Goal: Task Accomplishment & Management: Complete application form

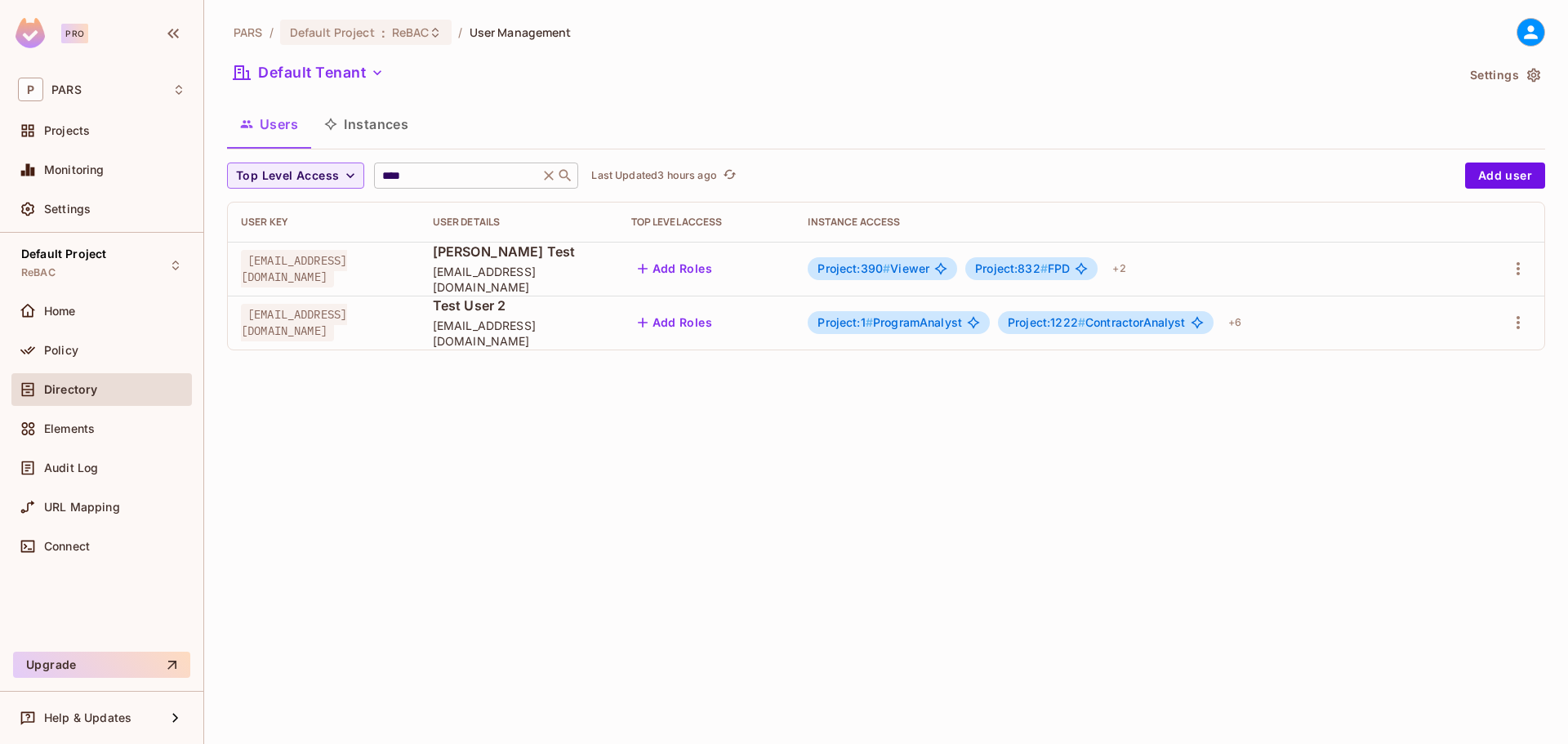
click at [552, 176] on icon at bounding box center [548, 175] width 17 height 17
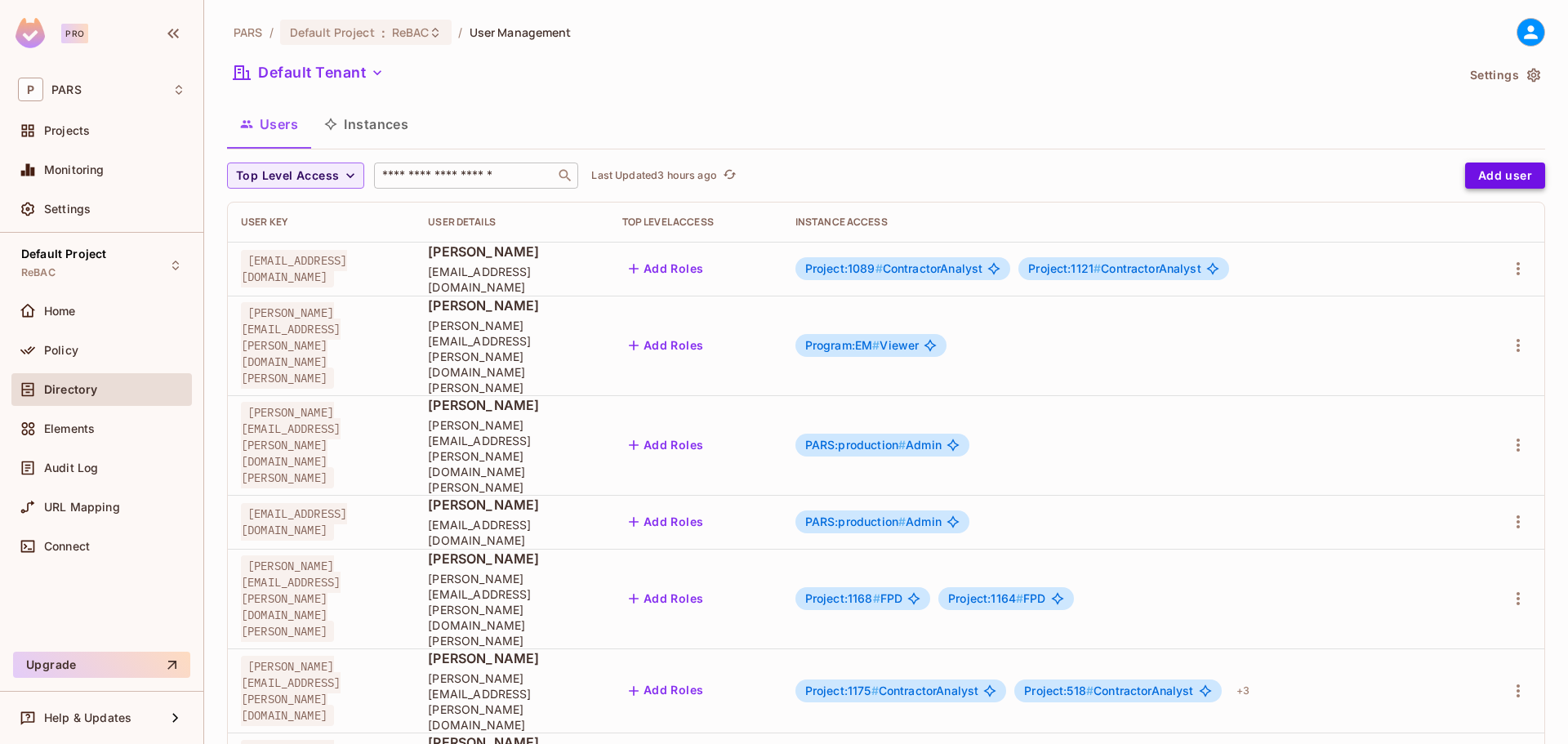
click at [1509, 171] on button "Add user" at bounding box center [1504, 175] width 80 height 26
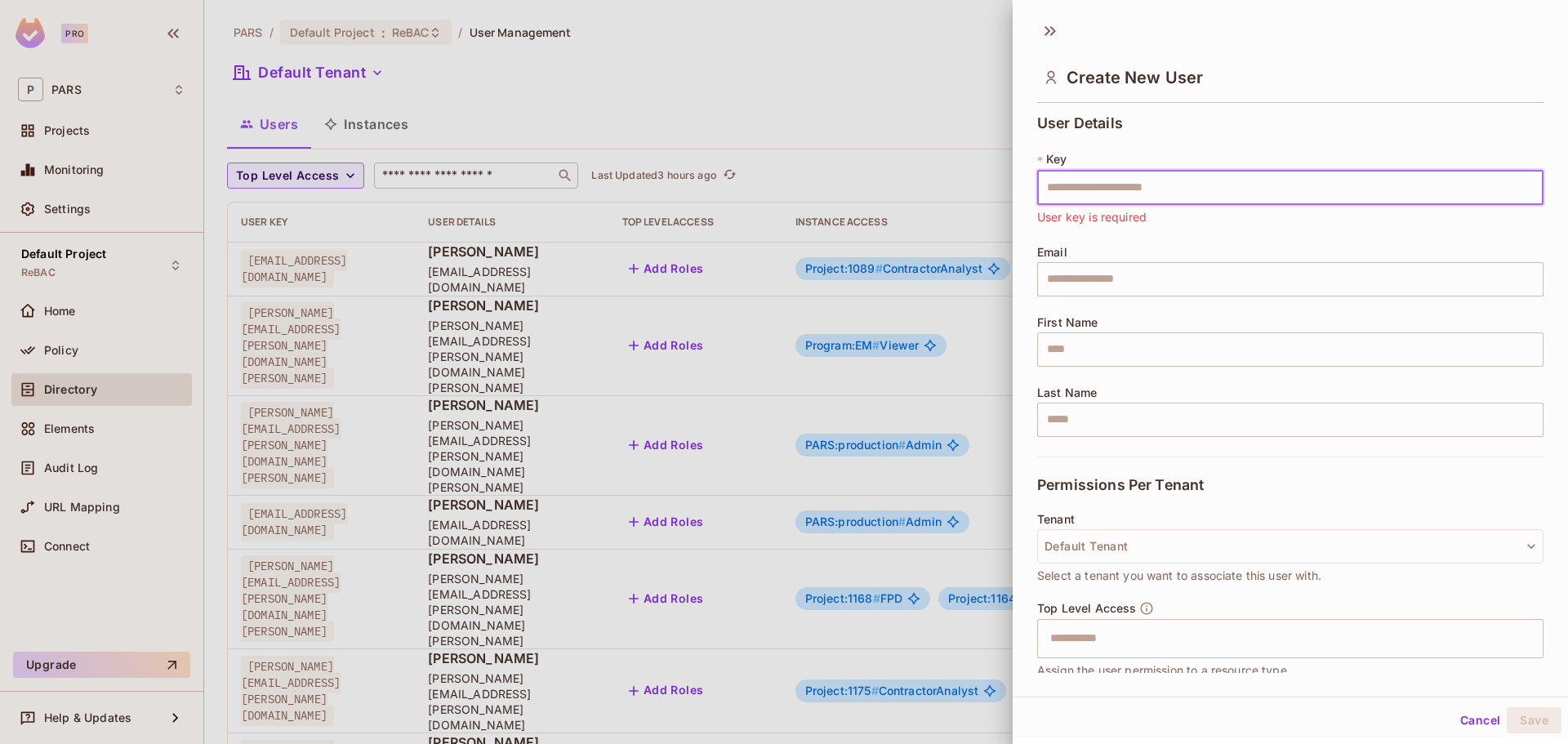
click at [1278, 183] on input "text" at bounding box center [1290, 188] width 506 height 34
paste input "**********"
type input "**********"
click at [1161, 283] on input "text" at bounding box center [1290, 279] width 506 height 34
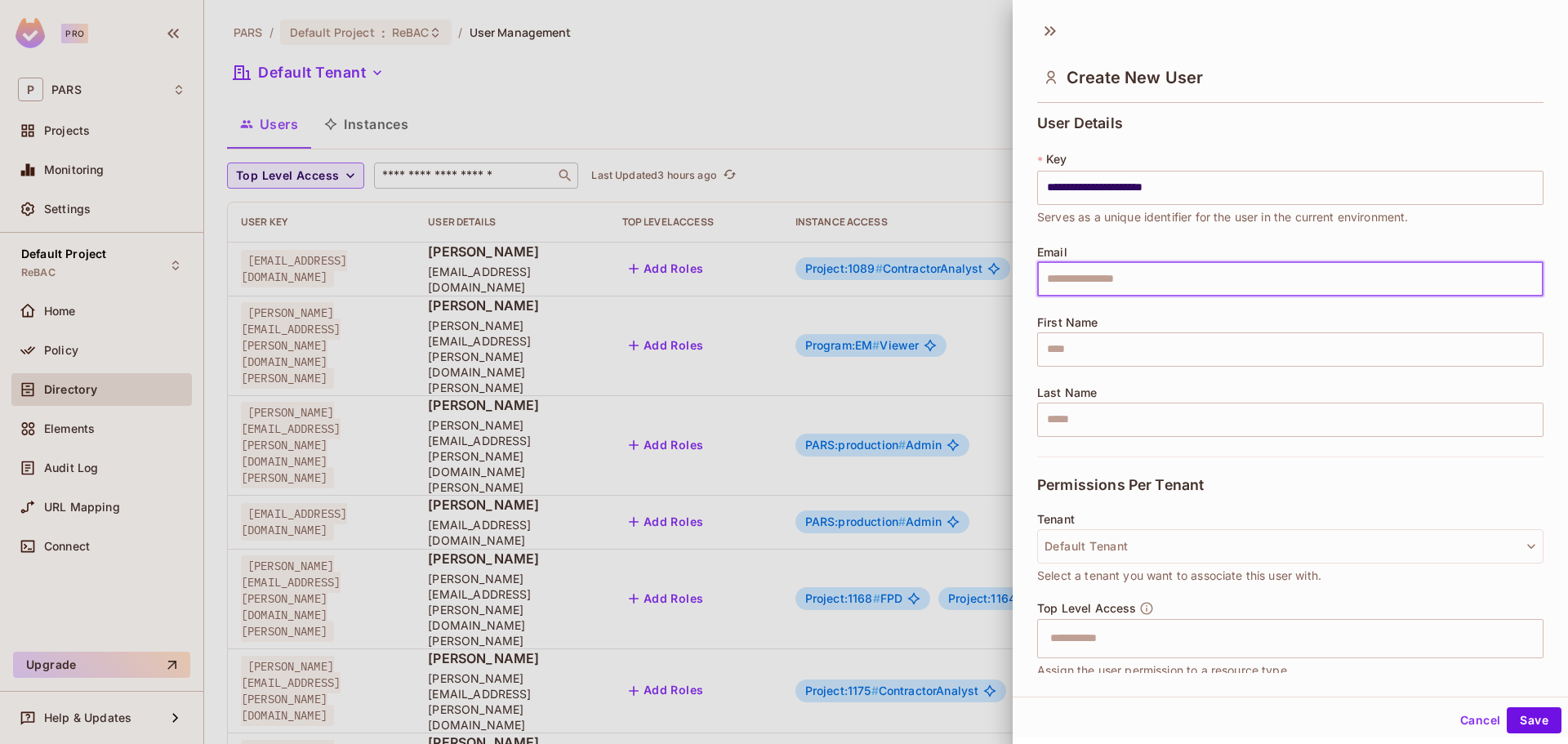
paste input "**********"
type input "**********"
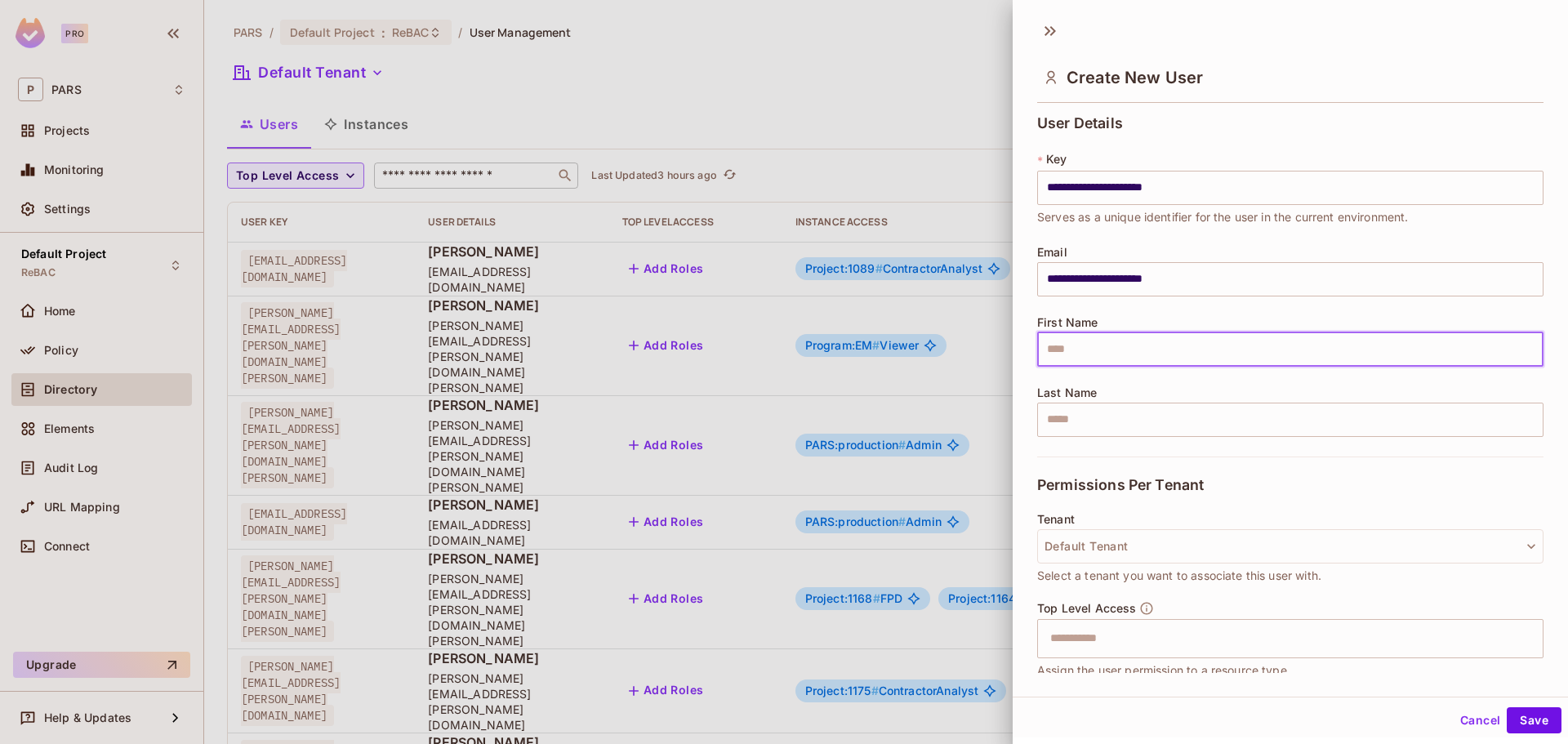
click at [1123, 349] on input "text" at bounding box center [1290, 349] width 506 height 34
type input "***"
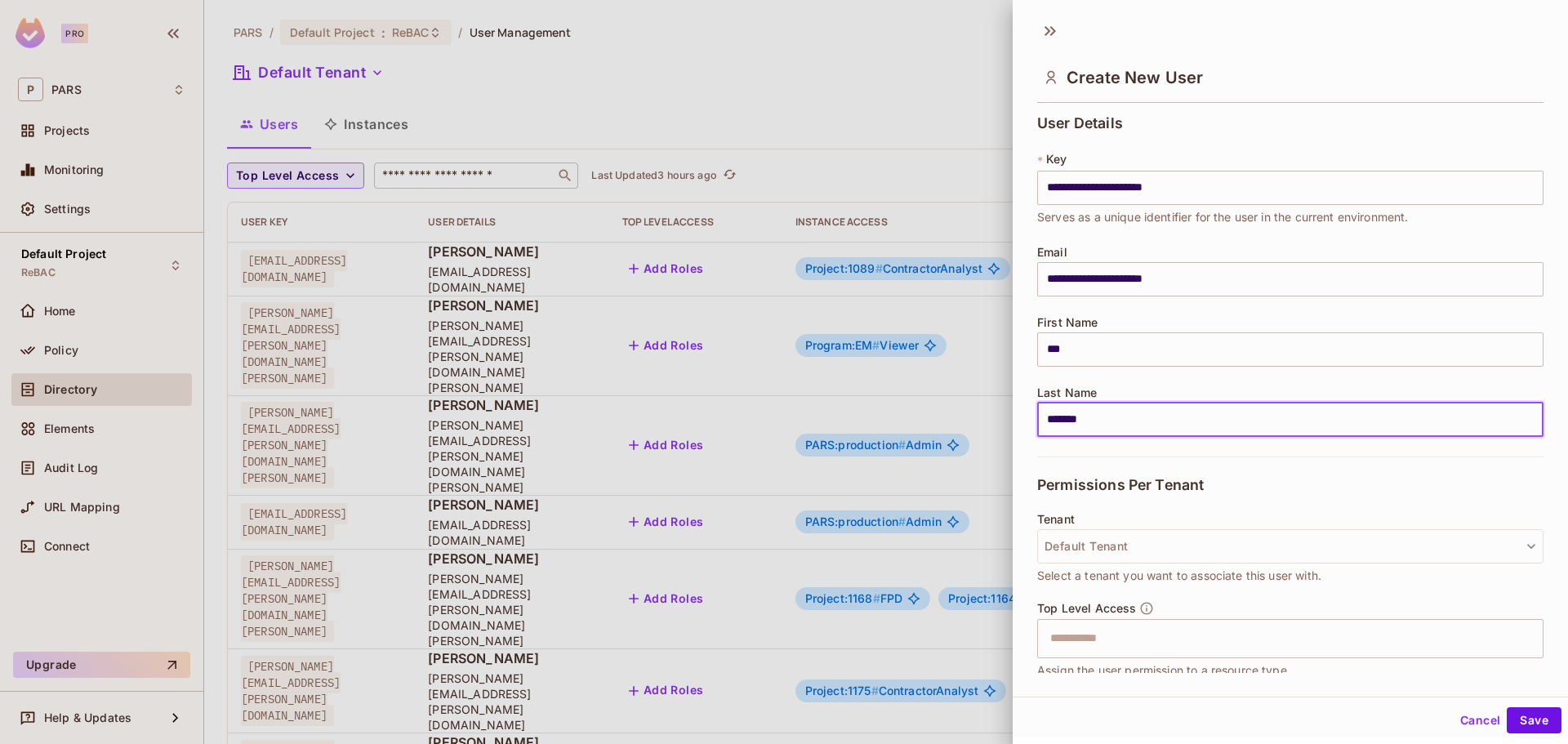
type input "*******"
click at [1378, 483] on div "Permissions Per Tenant" at bounding box center [1290, 485] width 506 height 57
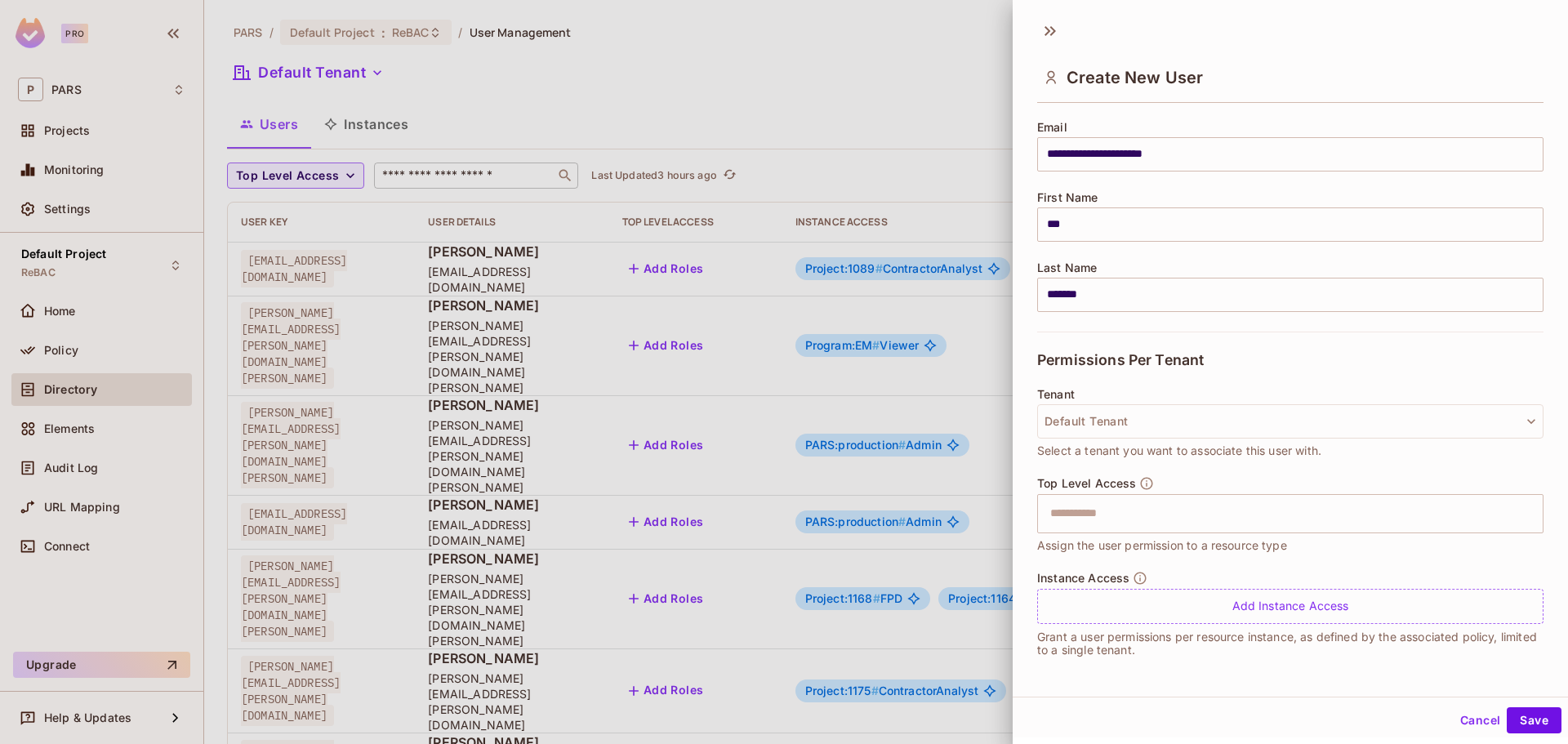
scroll to position [3, 0]
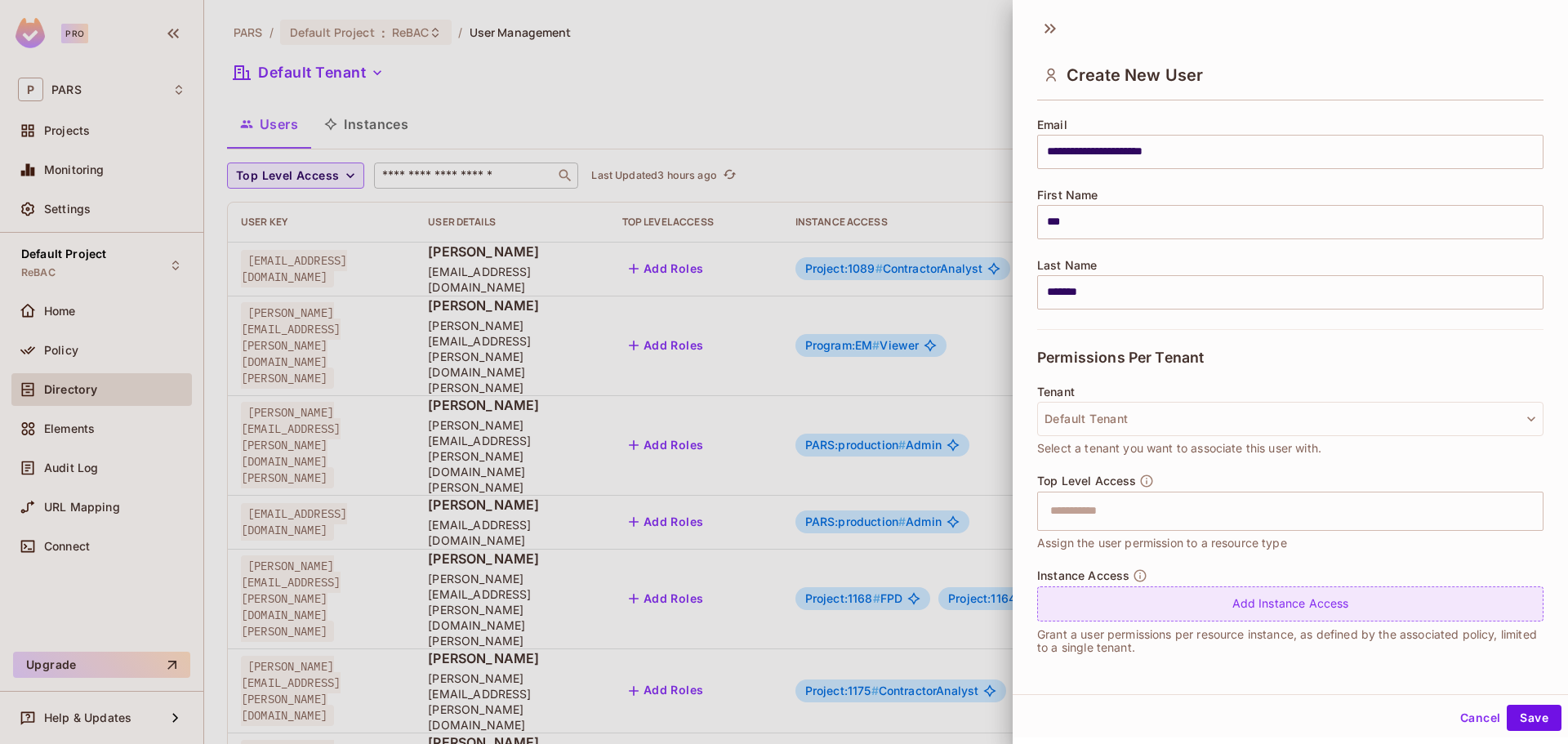
click at [1198, 599] on div "Add Instance Access" at bounding box center [1290, 604] width 506 height 35
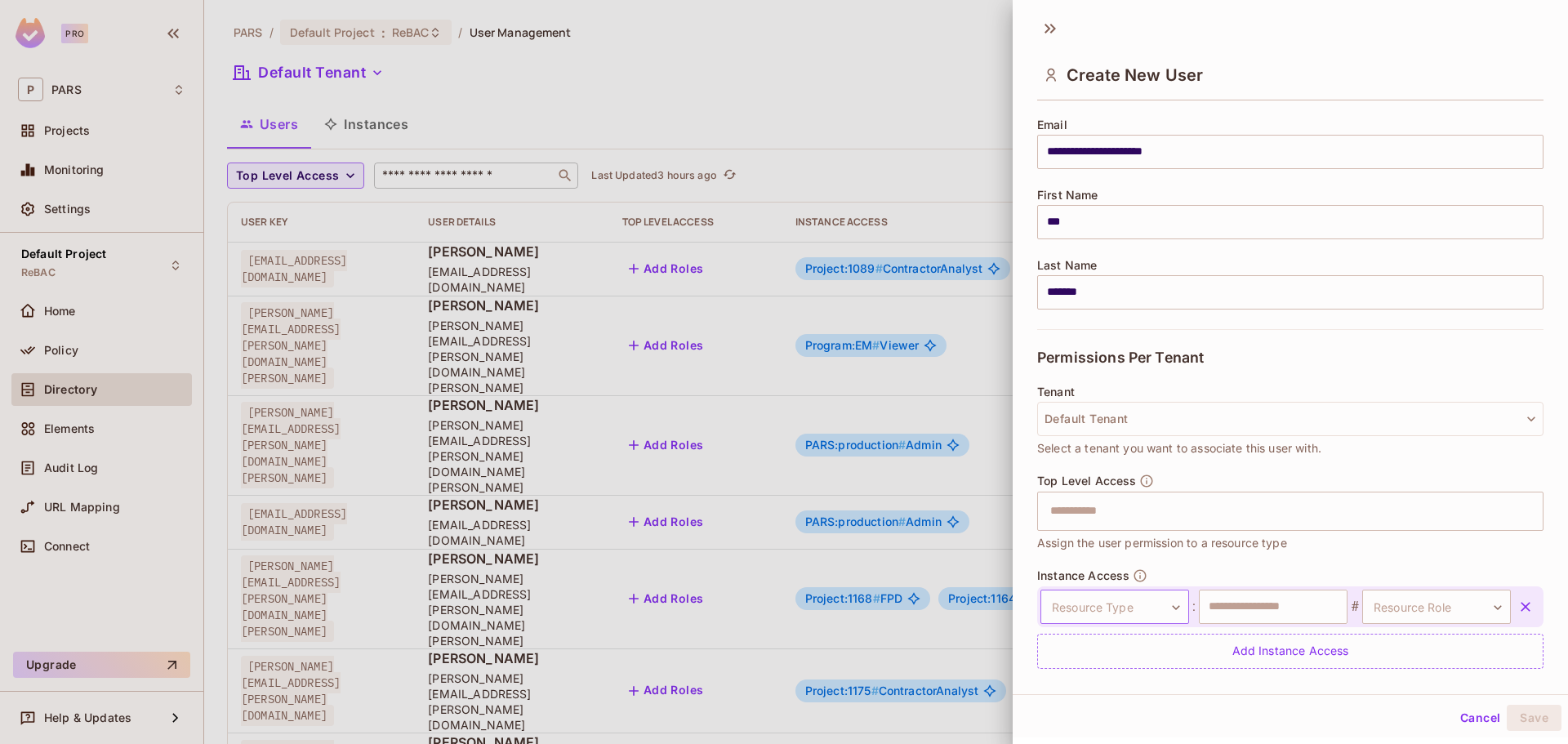
click at [1120, 599] on body "Pro P PARS Projects Monitoring Settings Default Project ReBAC Home Policy Direc…" at bounding box center [784, 372] width 1568 height 744
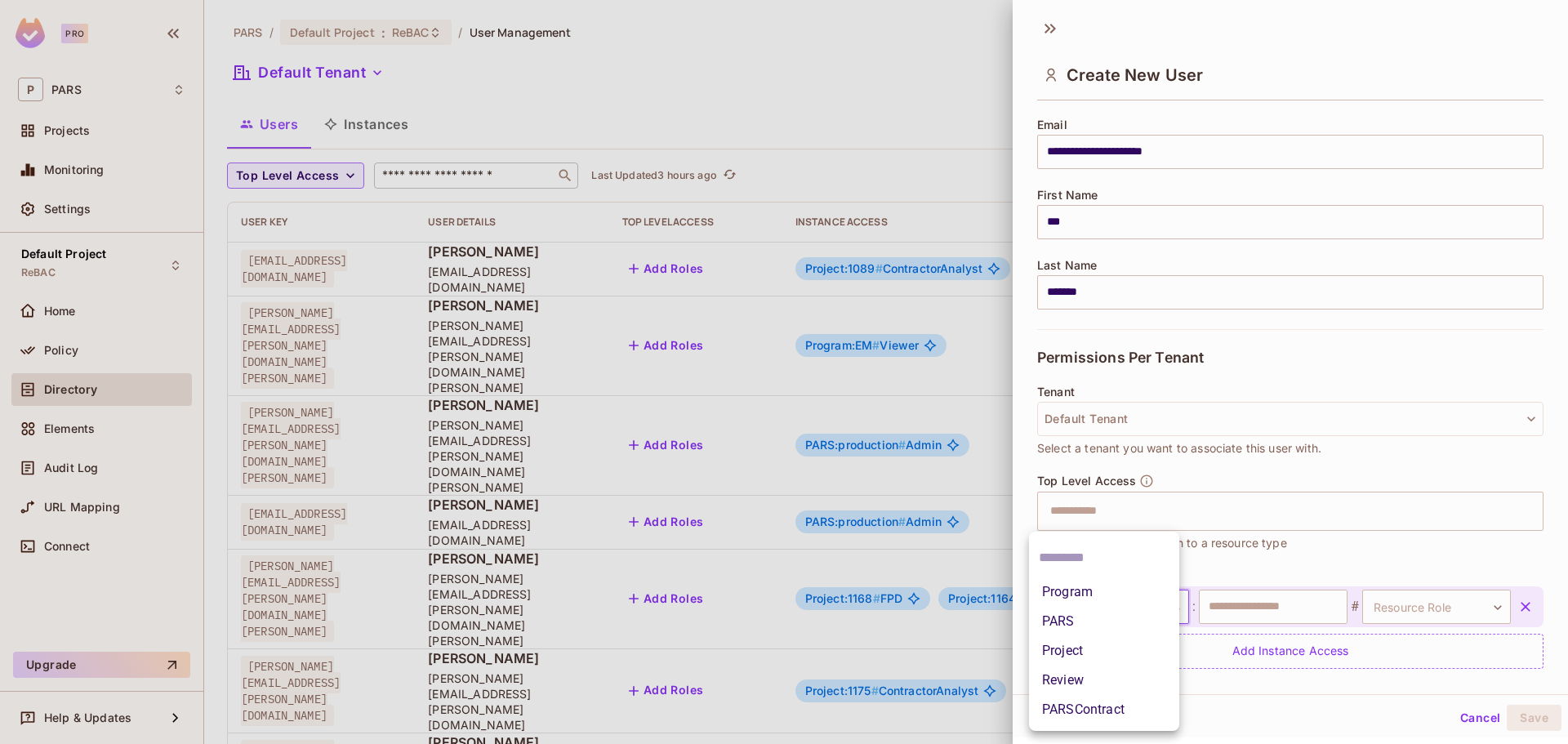
click at [1071, 640] on li "Project" at bounding box center [1104, 651] width 151 height 29
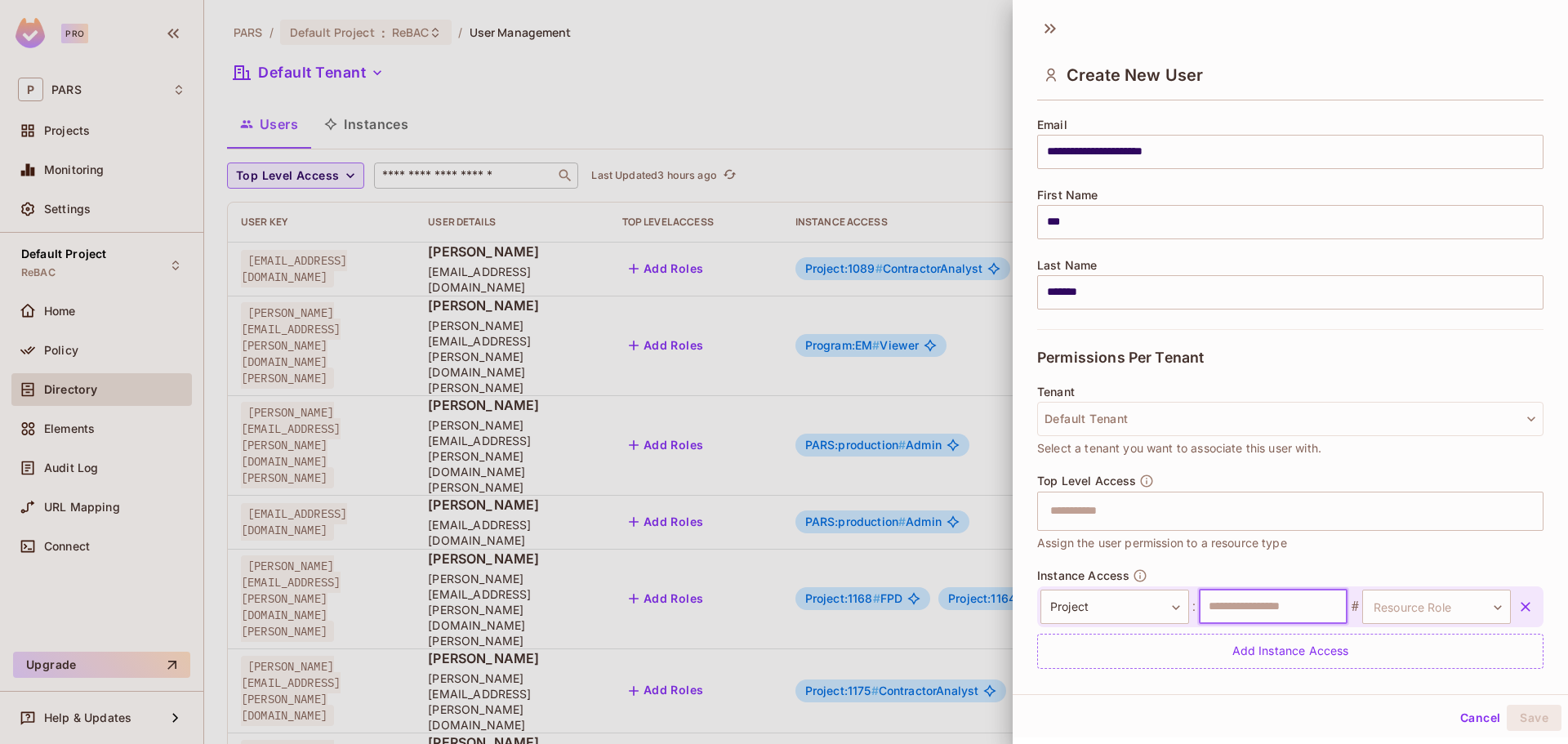
click at [1267, 613] on input "text" at bounding box center [1273, 606] width 149 height 34
type input "***"
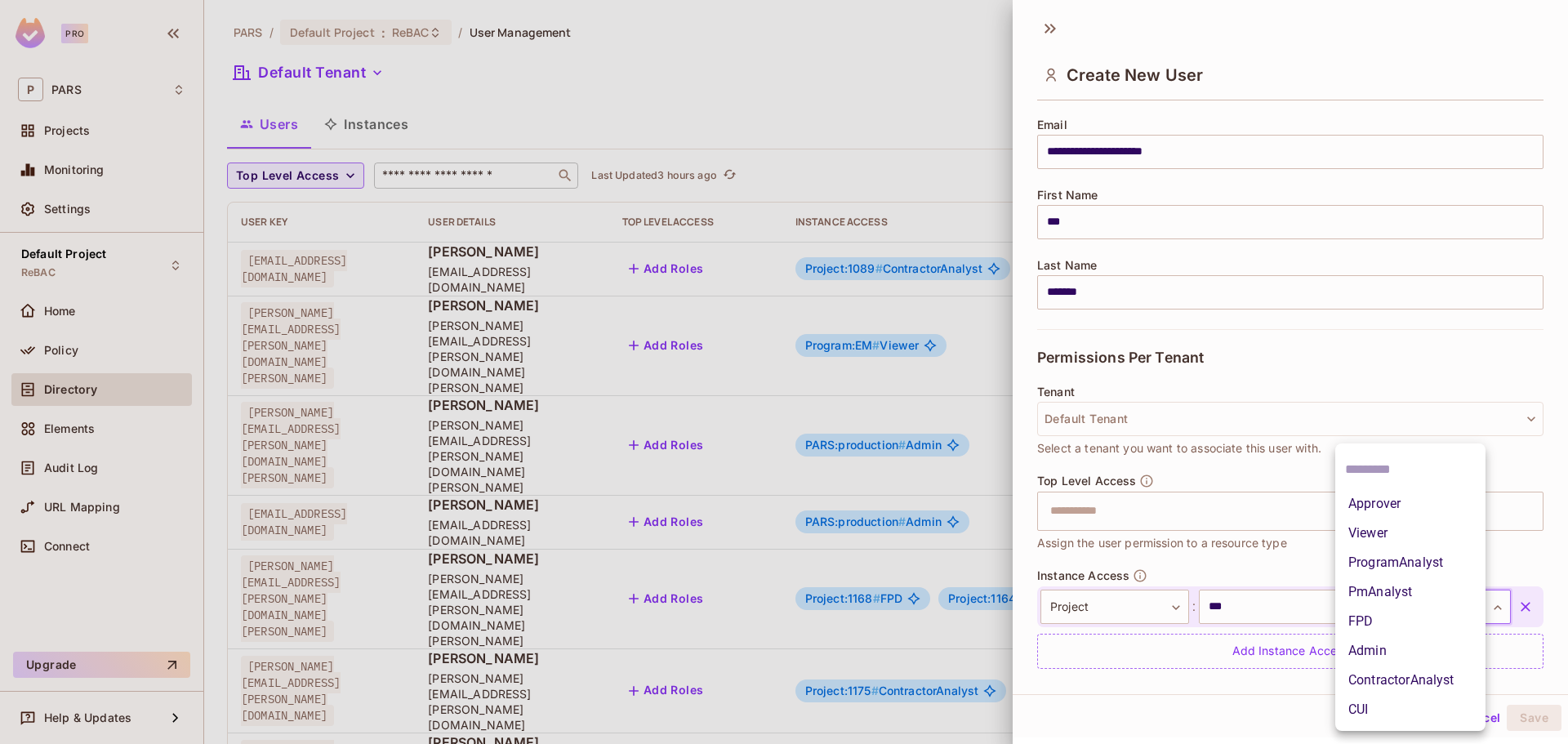
click at [1376, 612] on body "Pro P PARS Projects Monitoring Settings Default Project ReBAC Home Policy Direc…" at bounding box center [784, 372] width 1568 height 744
click at [1394, 538] on li "Viewer" at bounding box center [1411, 533] width 151 height 29
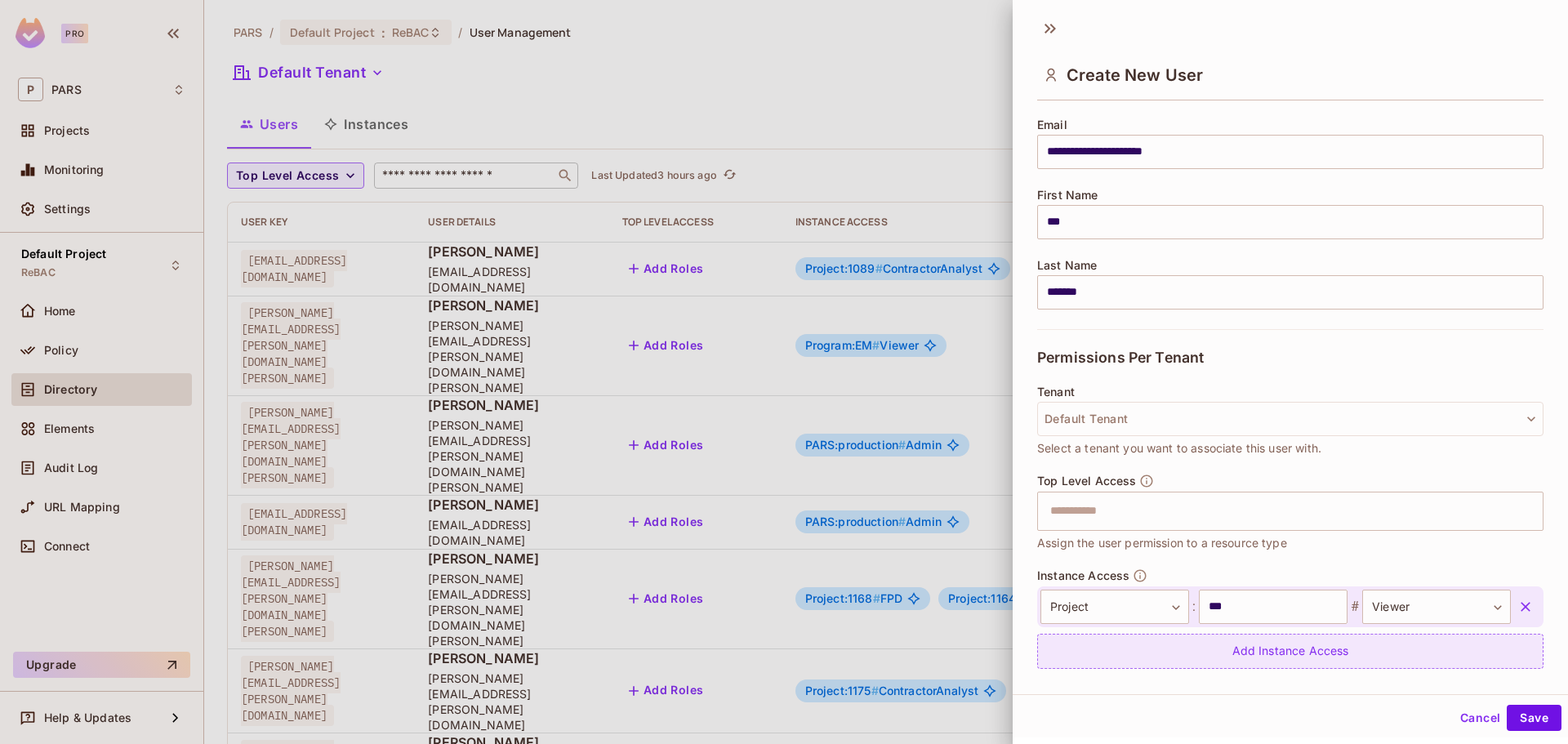
click at [1187, 646] on div "Add Instance Access" at bounding box center [1290, 651] width 506 height 35
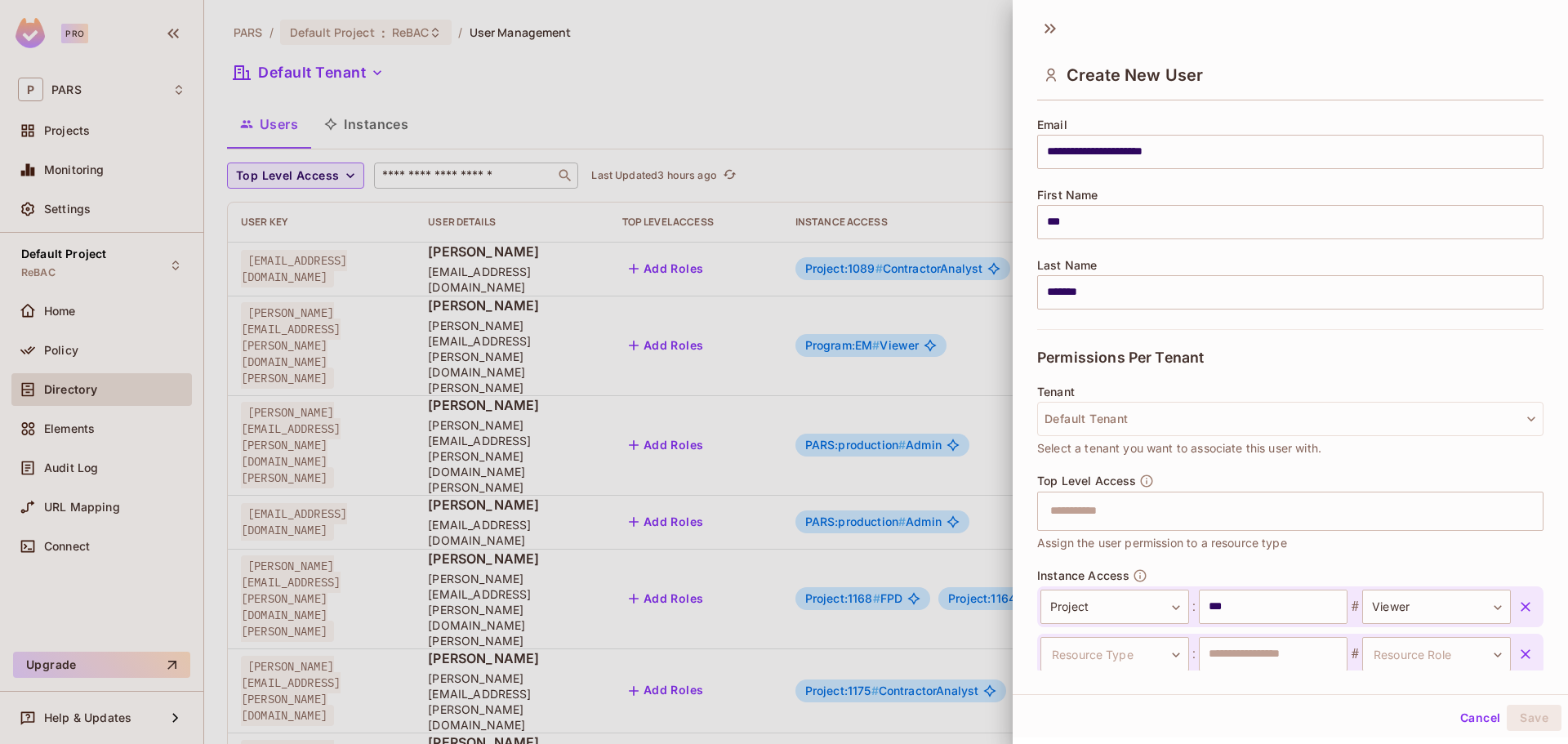
scroll to position [126, 0]
click at [1089, 645] on body "Pro P PARS Projects Monitoring Settings Default Project ReBAC Home Policy Direc…" at bounding box center [784, 372] width 1568 height 744
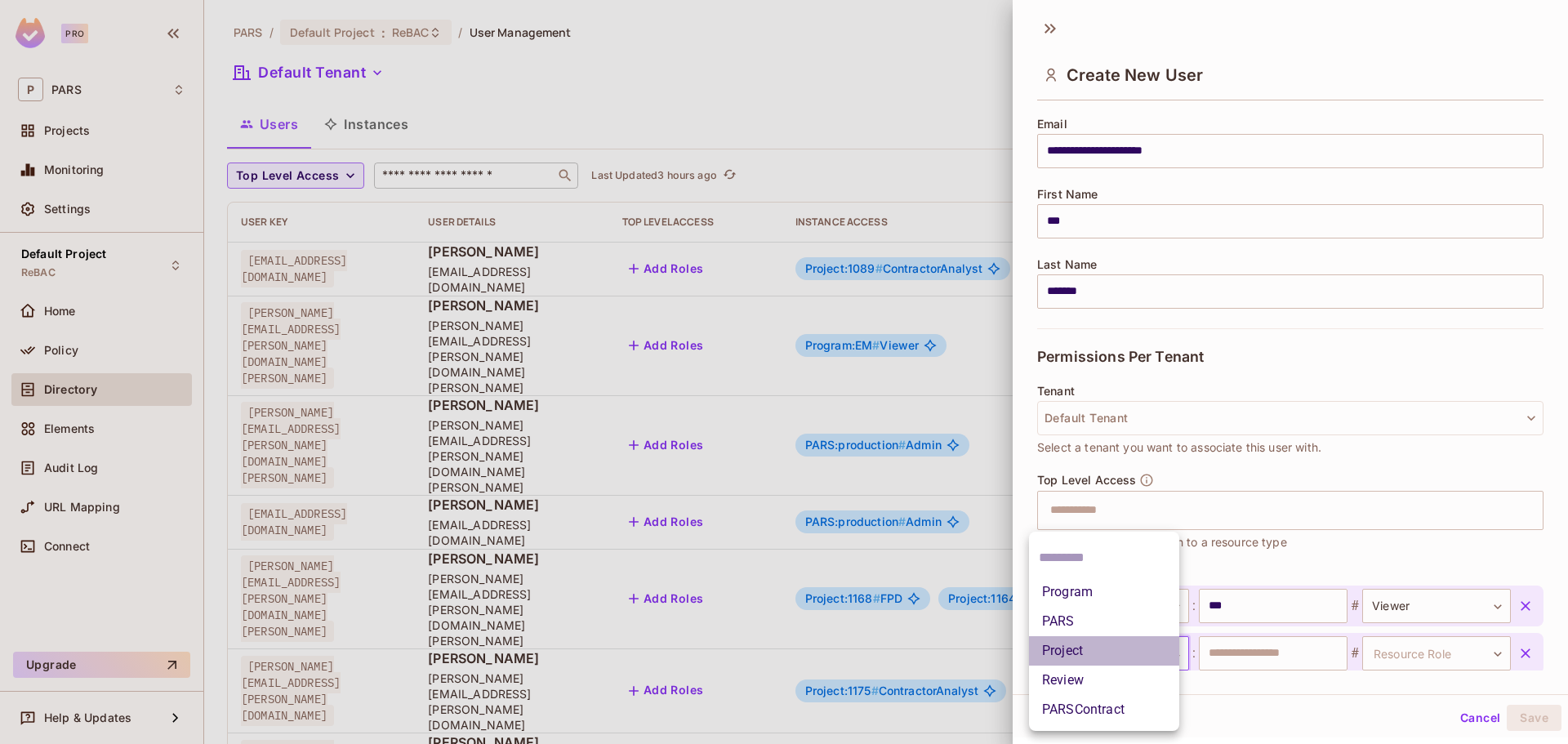
click at [1082, 646] on li "Project" at bounding box center [1104, 651] width 151 height 29
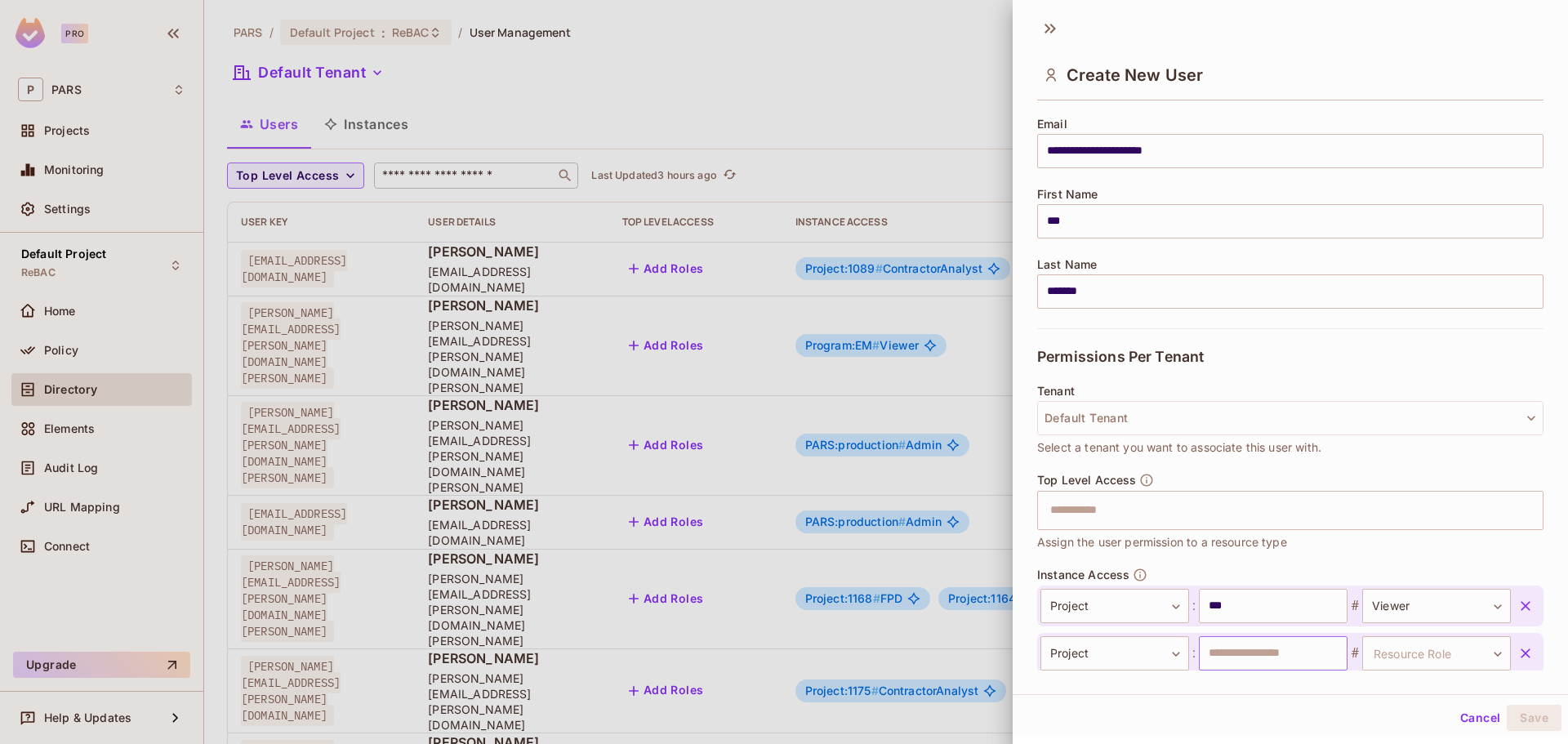
click at [1248, 659] on input "text" at bounding box center [1273, 653] width 149 height 34
type input "****"
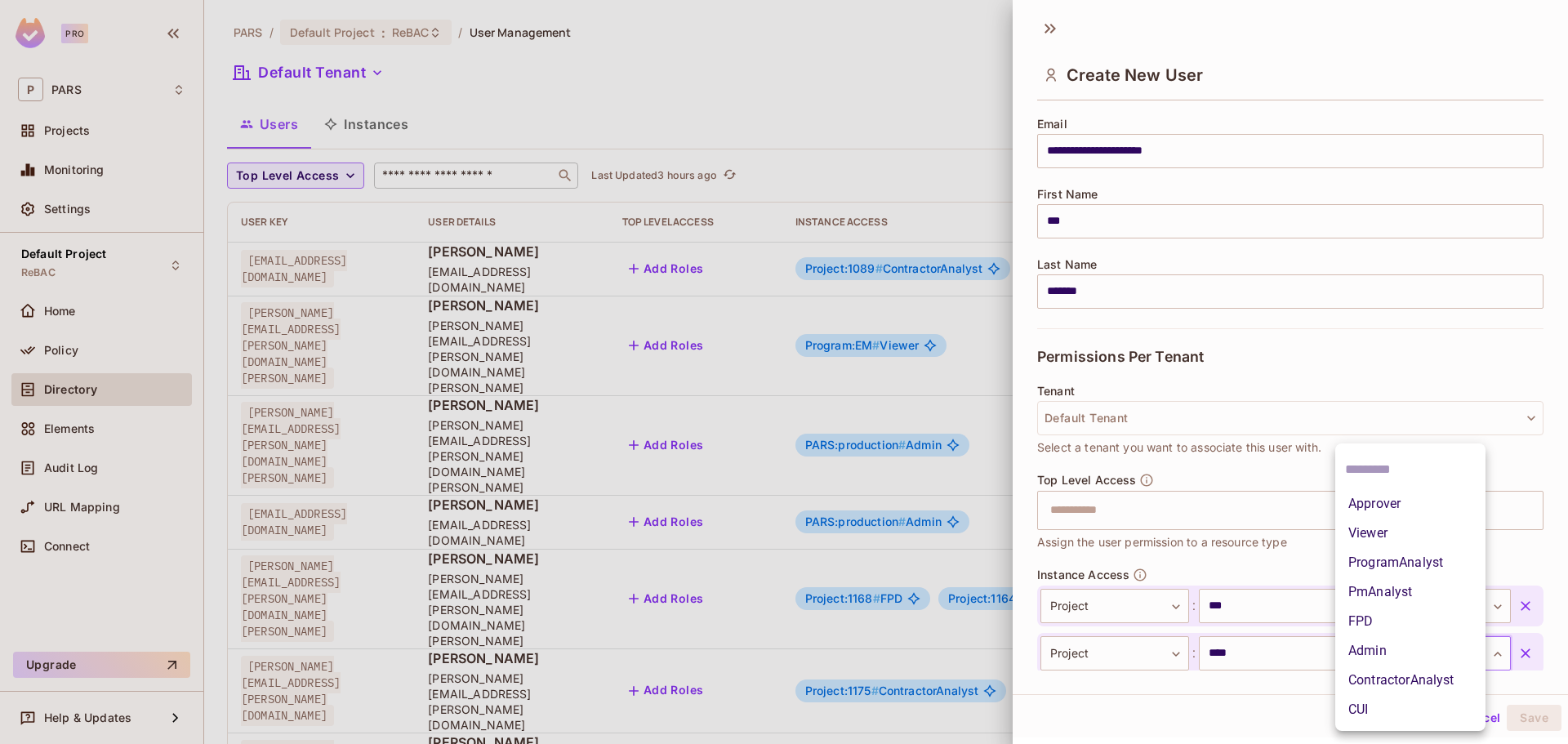
click at [1370, 653] on body "Pro P PARS Projects Monitoring Settings Default Project ReBAC Home Policy Direc…" at bounding box center [784, 372] width 1568 height 744
click at [1371, 536] on li "Viewer" at bounding box center [1411, 533] width 151 height 29
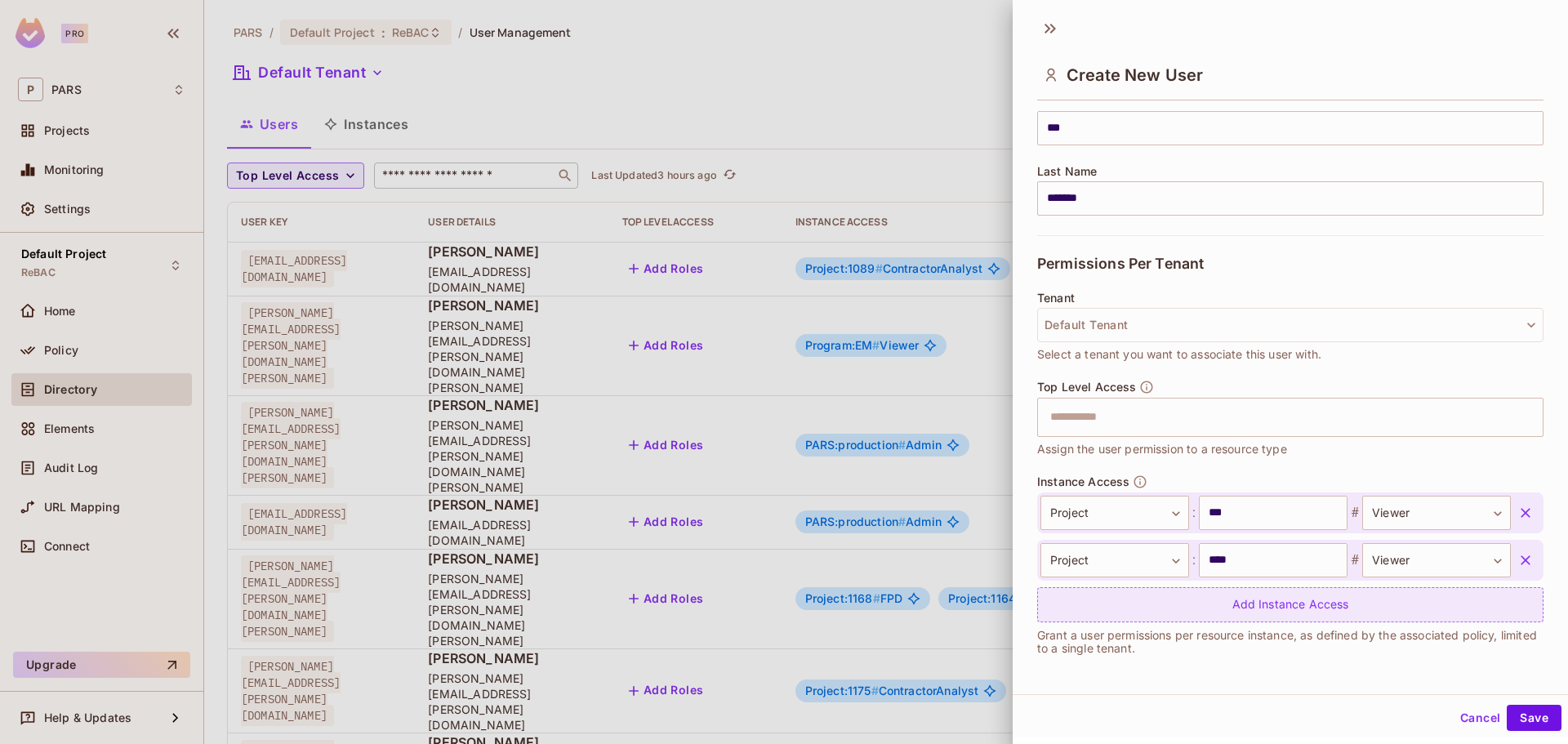
scroll to position [220, 0]
click at [1121, 616] on div "Add Instance Access" at bounding box center [1290, 604] width 506 height 35
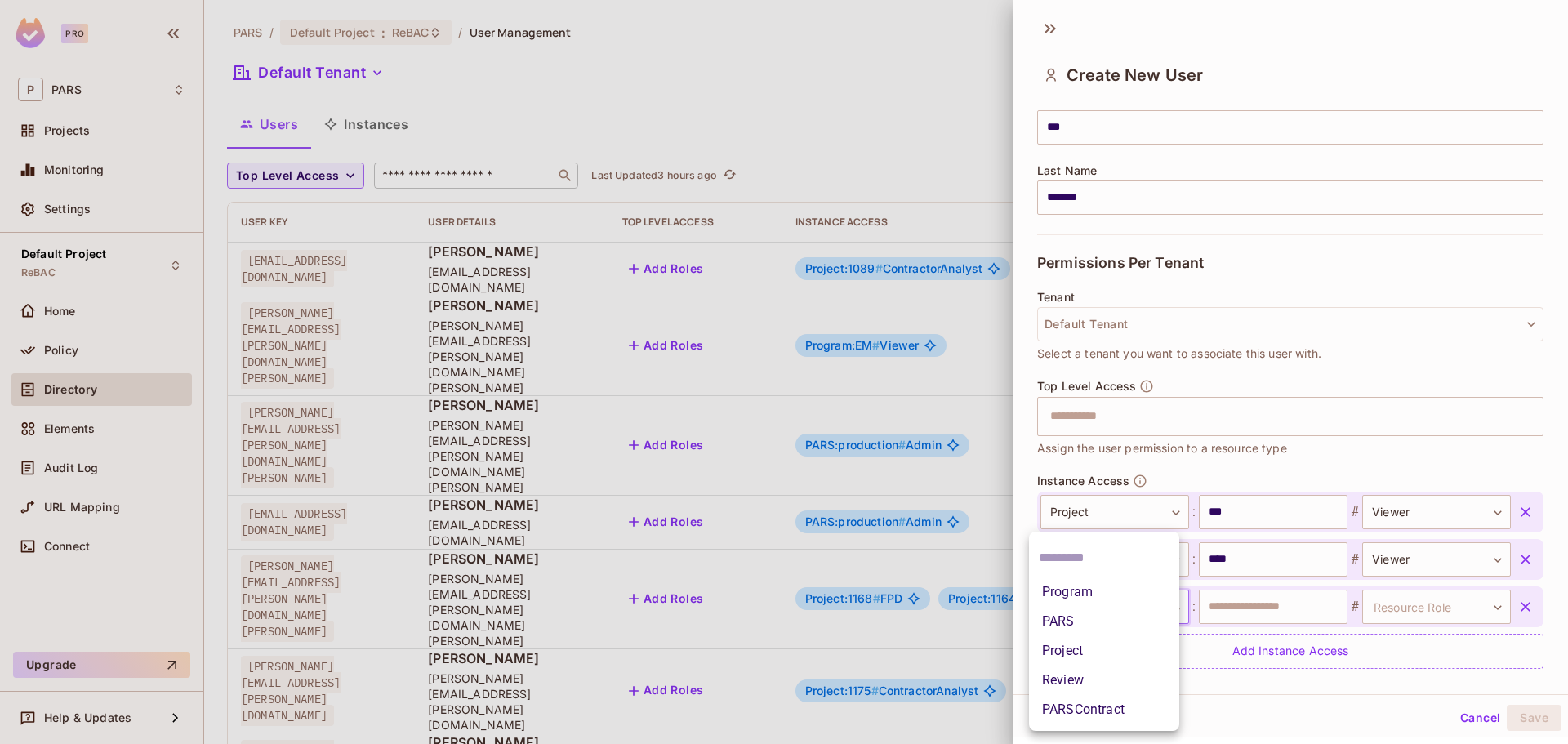
click at [1111, 609] on body "Pro P PARS Projects Monitoring Settings Default Project ReBAC Home Policy Direc…" at bounding box center [784, 372] width 1568 height 744
click at [1086, 651] on li "Project" at bounding box center [1104, 651] width 151 height 29
click at [1252, 615] on input "text" at bounding box center [1273, 606] width 149 height 34
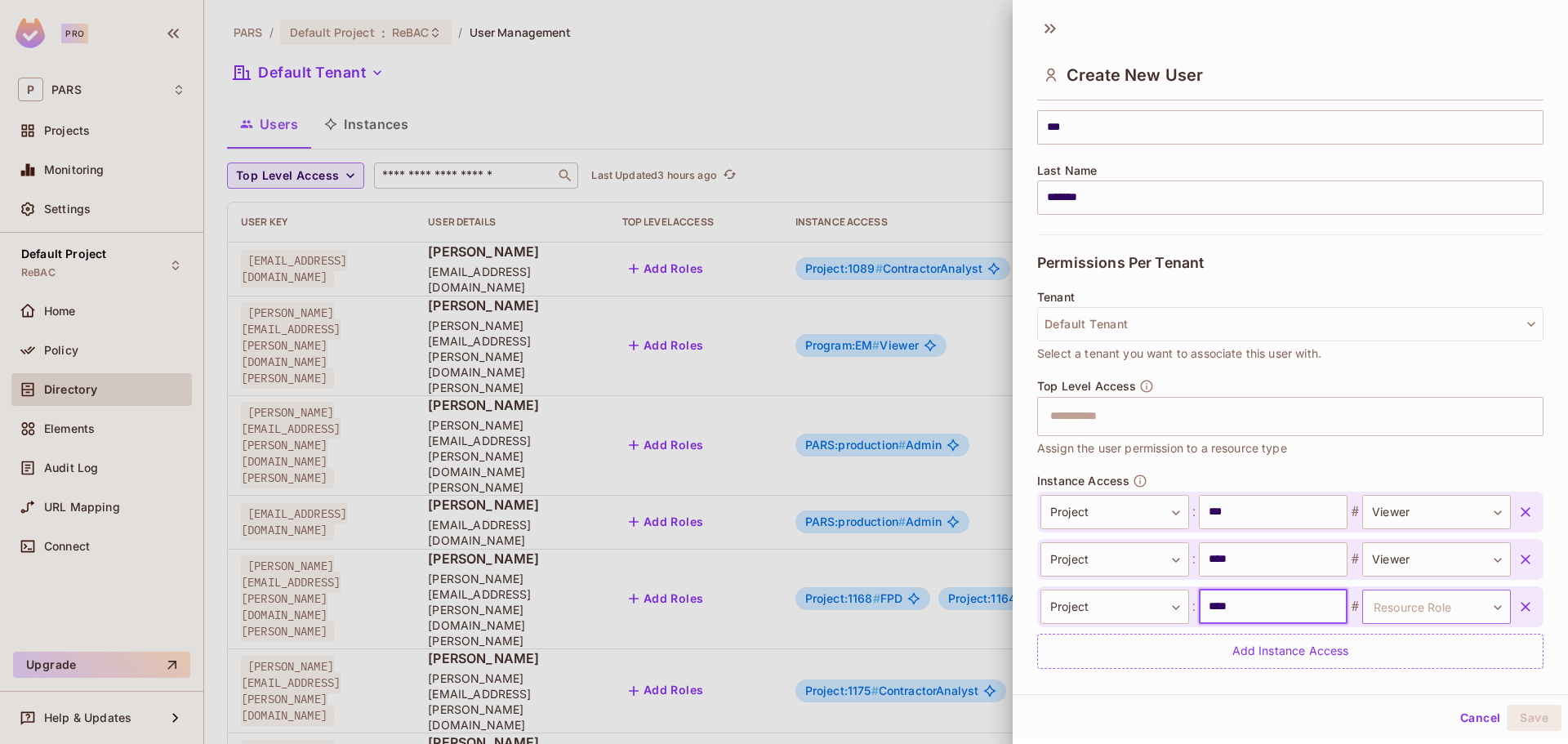
type input "****"
click at [1431, 607] on body "Pro P PARS Projects Monitoring Settings Default Project ReBAC Home Policy Direc…" at bounding box center [784, 372] width 1568 height 744
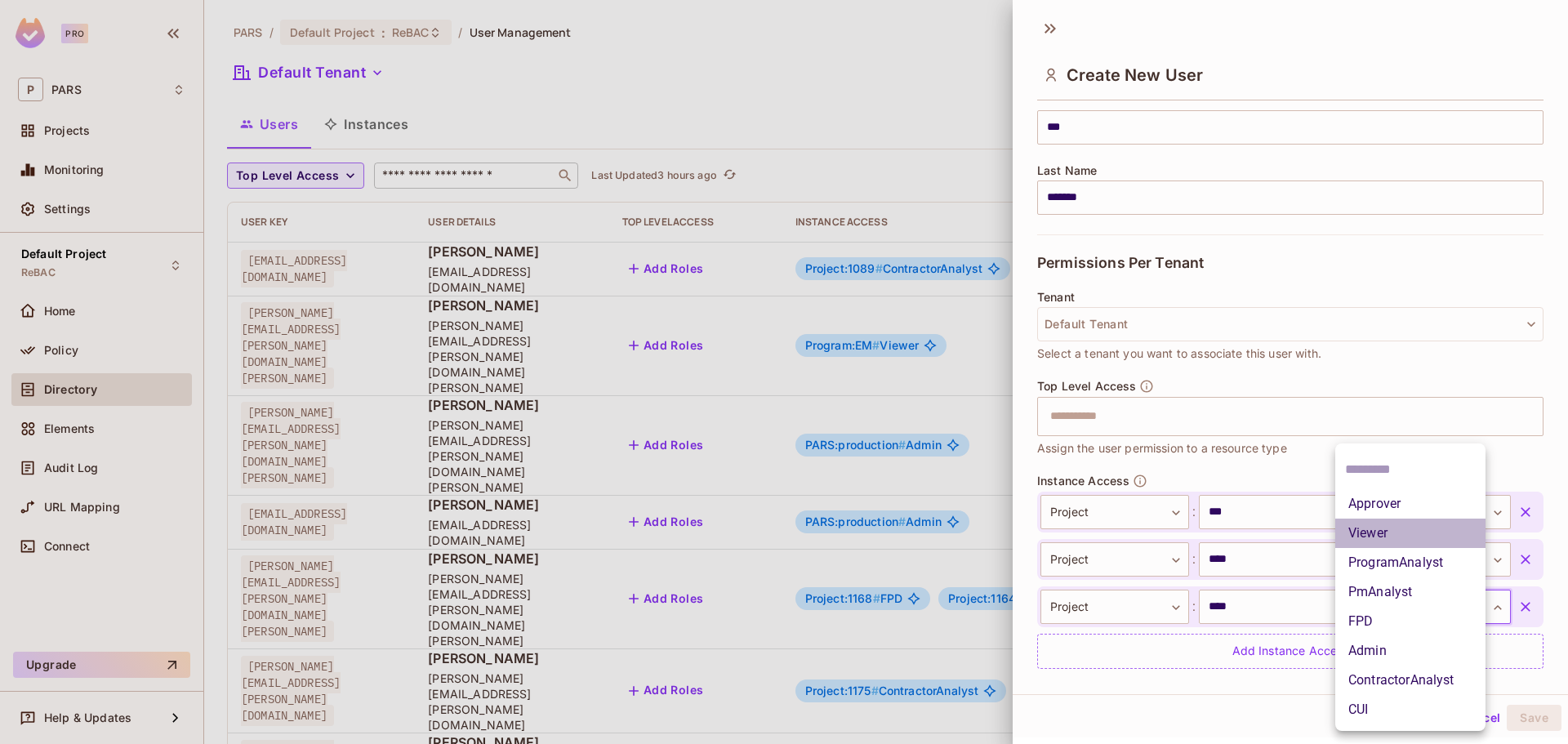
click at [1375, 536] on li "Viewer" at bounding box center [1411, 533] width 151 height 29
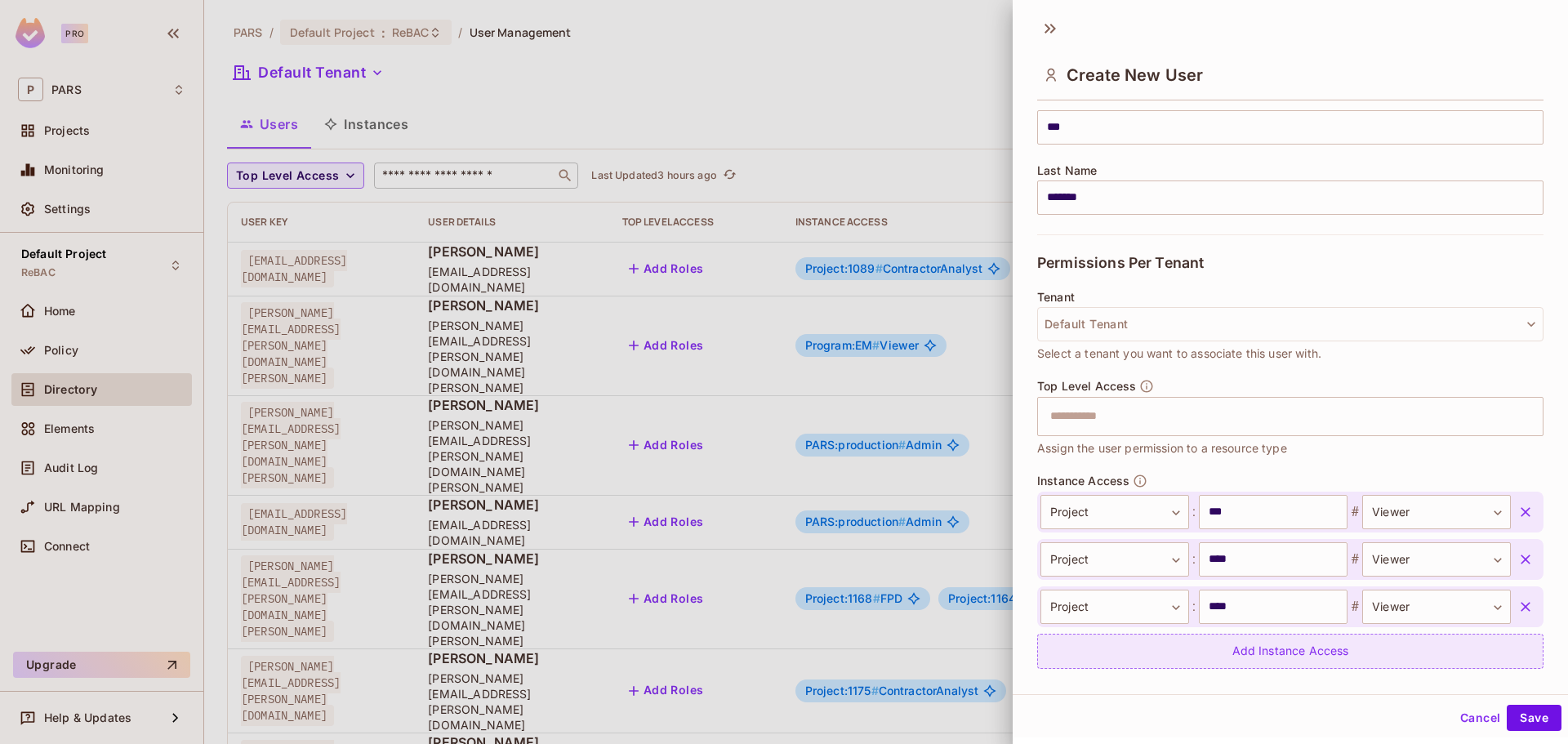
click at [1194, 649] on div "Add Instance Access" at bounding box center [1290, 651] width 506 height 35
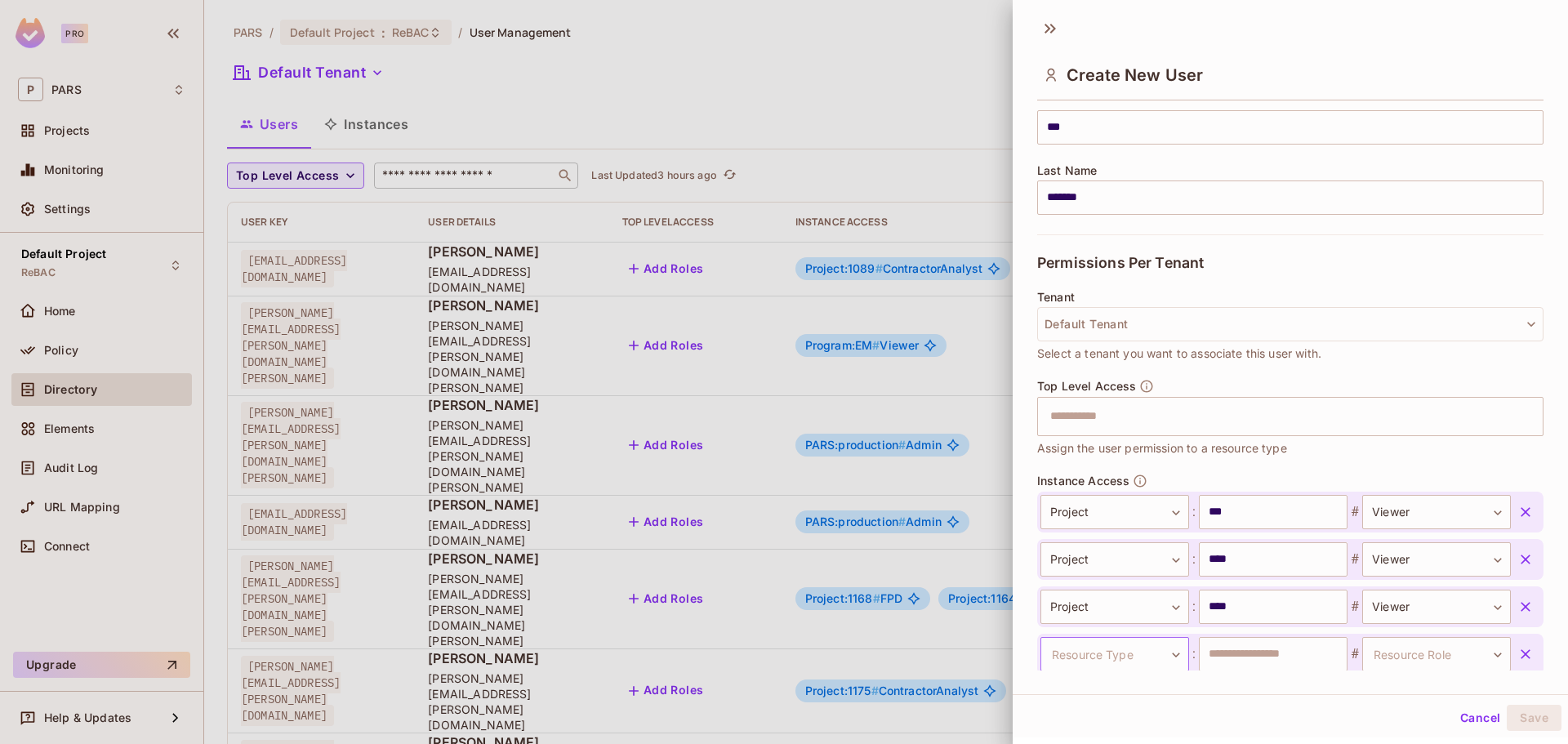
scroll to position [221, 0]
click at [1128, 648] on body "Pro P PARS Projects Monitoring Settings Default Project ReBAC Home Policy Direc…" at bounding box center [784, 372] width 1568 height 744
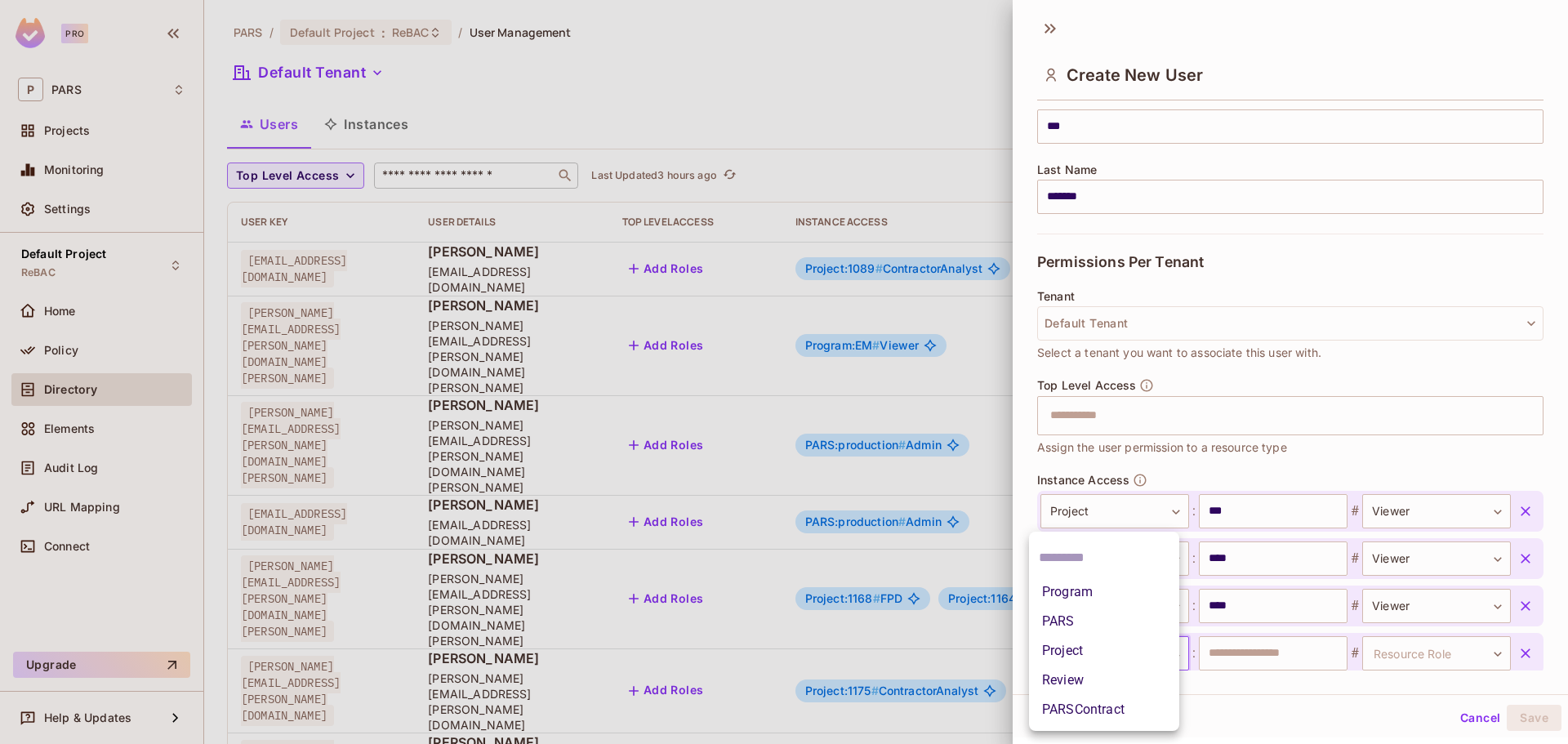
click at [1095, 641] on li "Project" at bounding box center [1104, 651] width 151 height 29
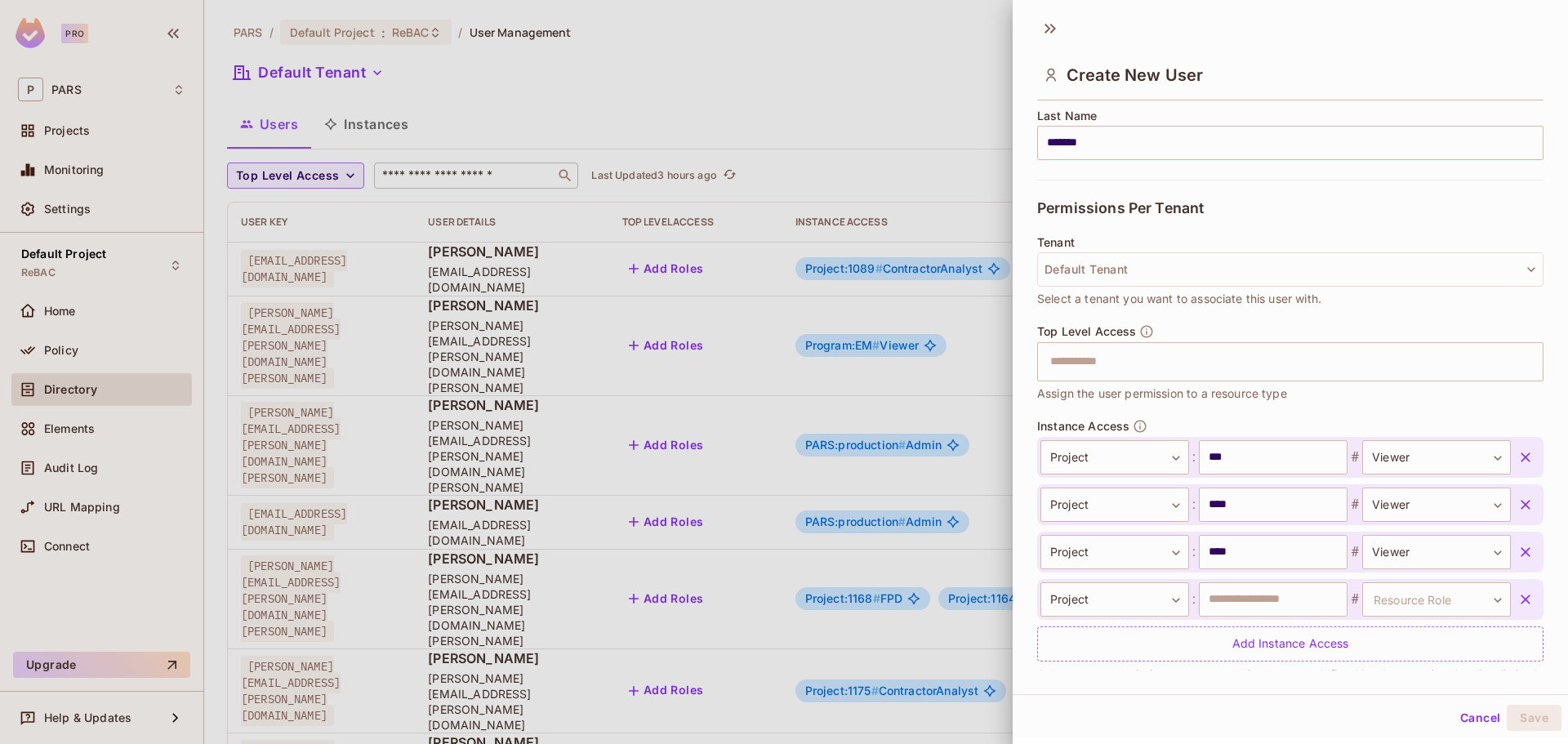
scroll to position [302, 0]
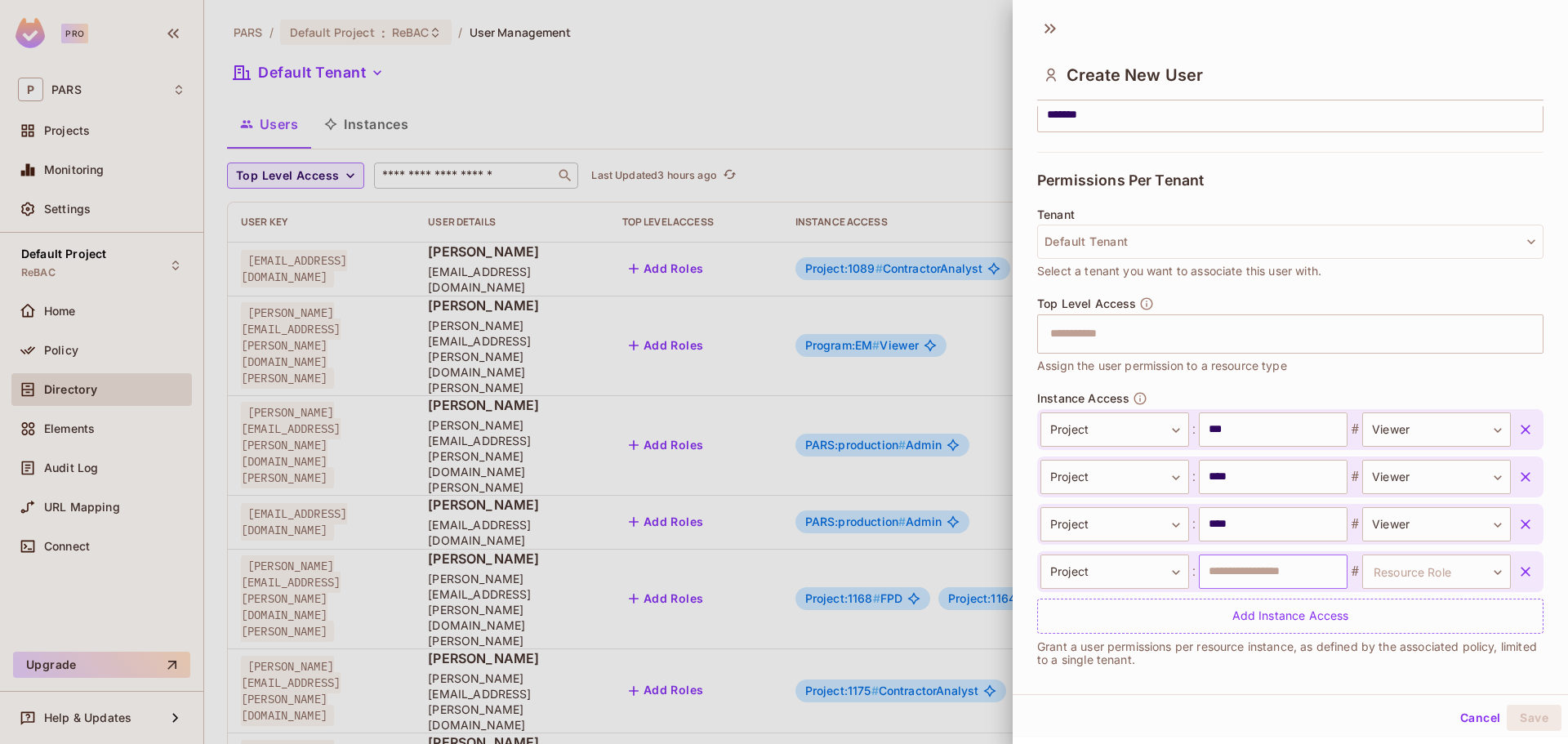
click at [1277, 574] on input "text" at bounding box center [1273, 571] width 149 height 34
type input "****"
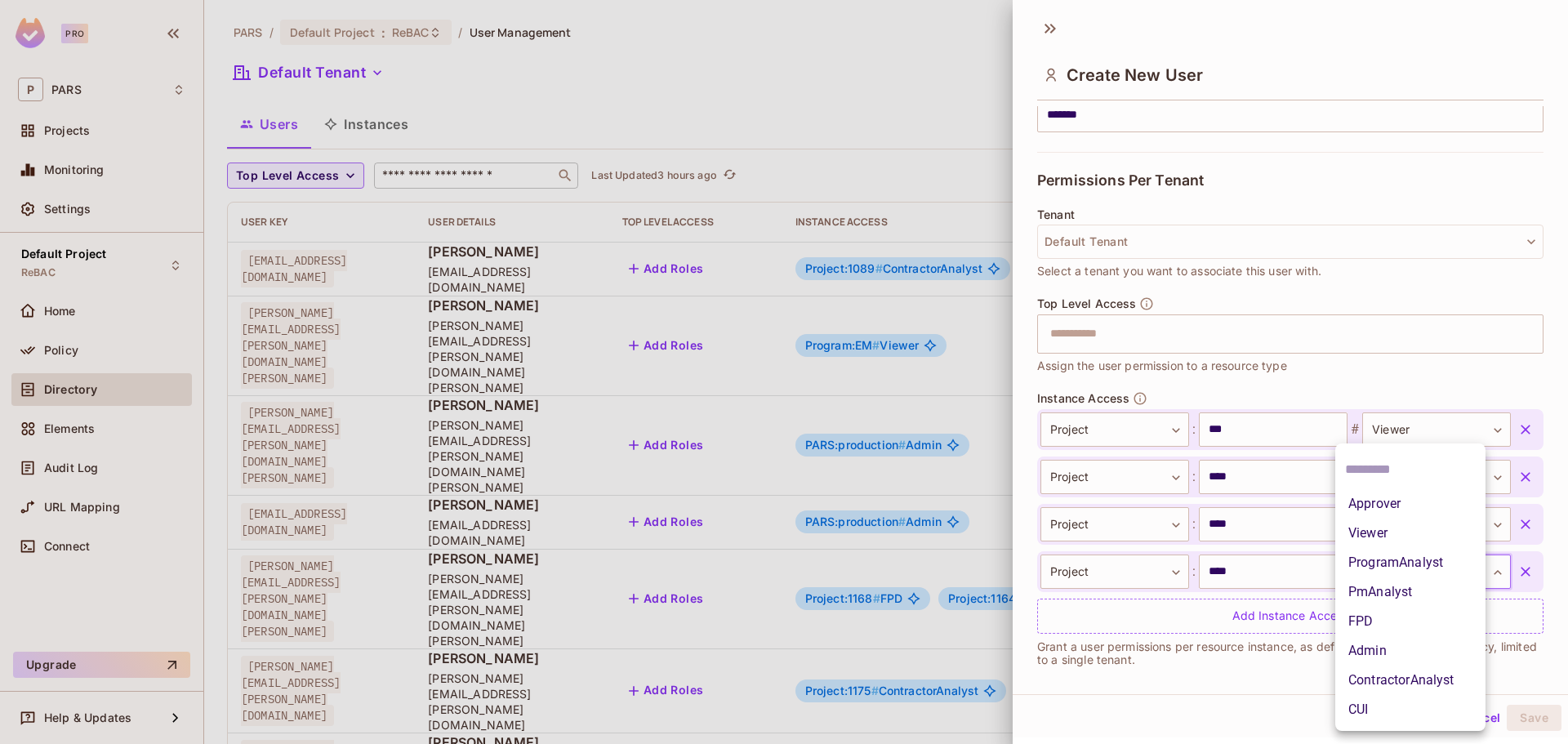
click at [1351, 565] on body "Pro P PARS Projects Monitoring Settings Default Project ReBAC Home Policy Direc…" at bounding box center [784, 372] width 1568 height 744
click at [1367, 527] on li "Viewer" at bounding box center [1411, 533] width 151 height 29
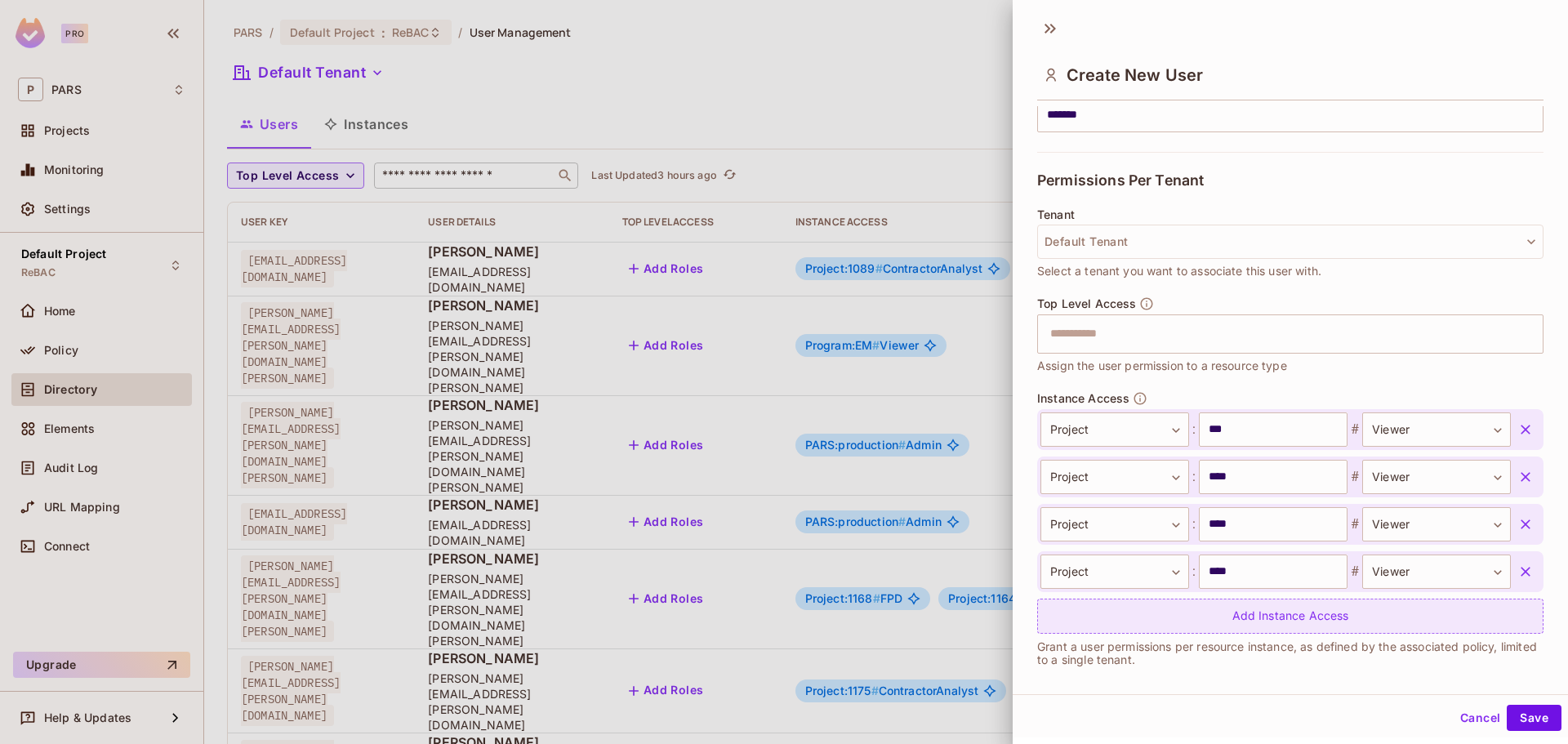
click at [1299, 614] on div "Add Instance Access" at bounding box center [1290, 616] width 506 height 35
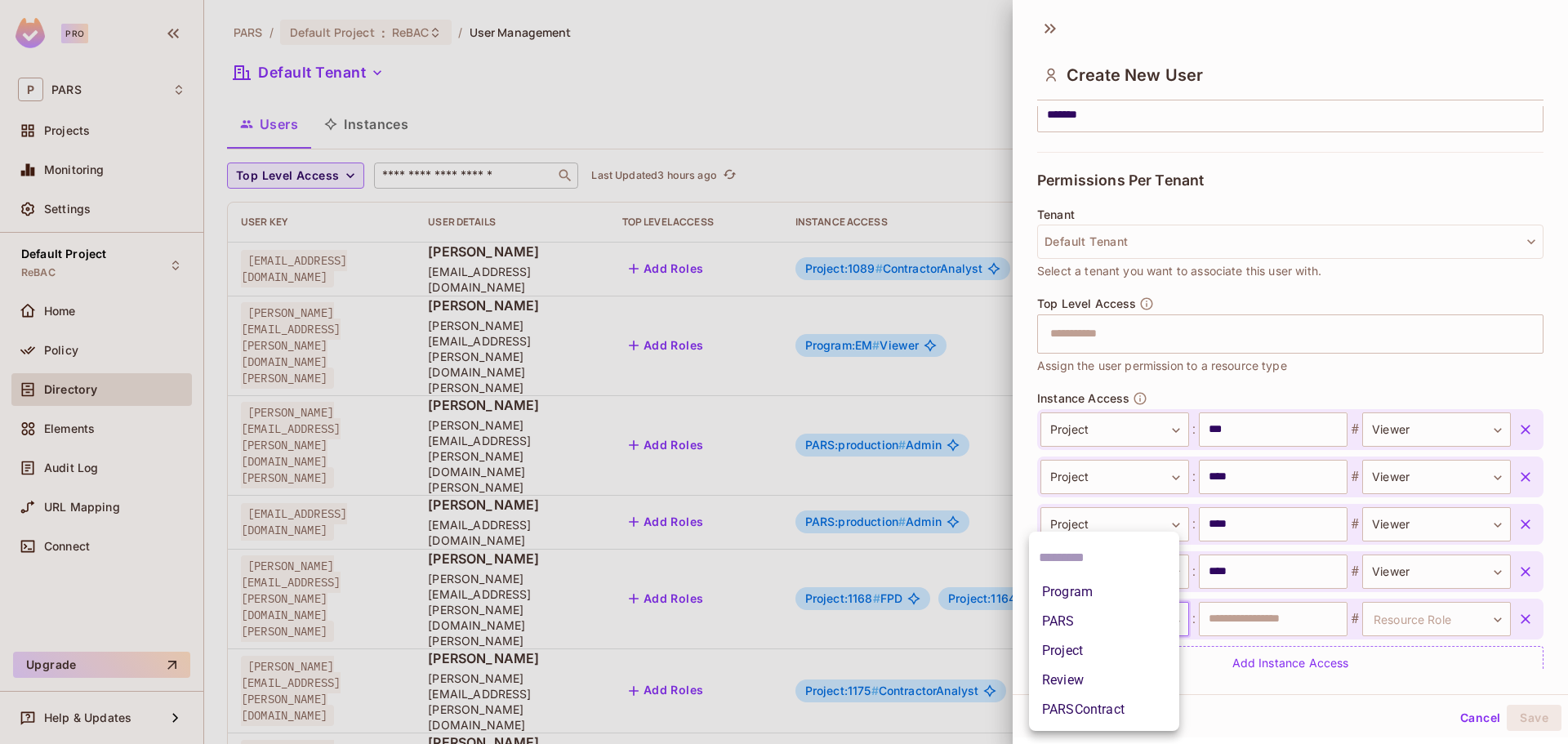
click at [1108, 623] on body "Pro P PARS Projects Monitoring Settings Default Project ReBAC Home Policy Direc…" at bounding box center [784, 372] width 1568 height 744
click at [1093, 648] on li "Project" at bounding box center [1104, 651] width 151 height 29
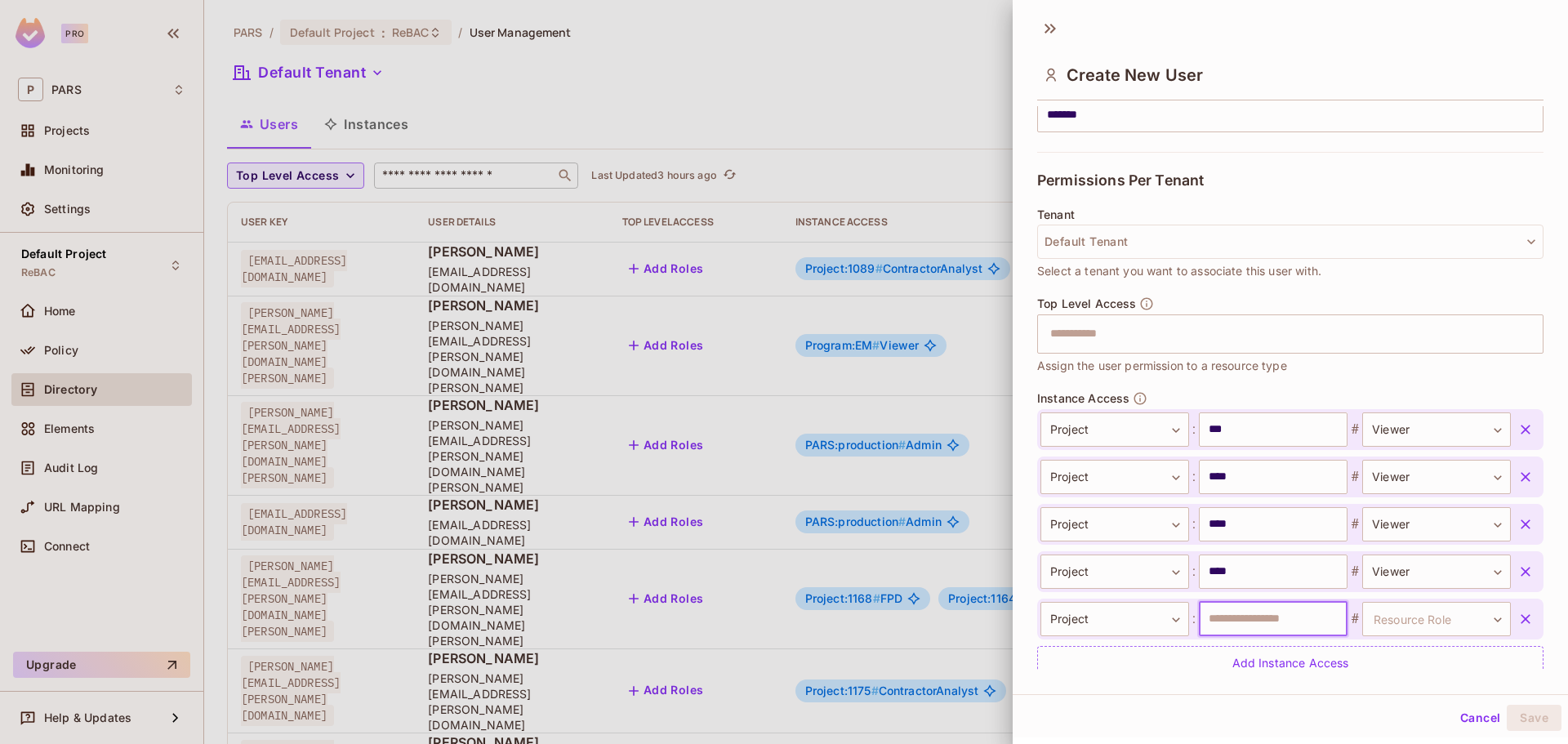
click at [1257, 623] on input "text" at bounding box center [1273, 619] width 149 height 34
type input "****"
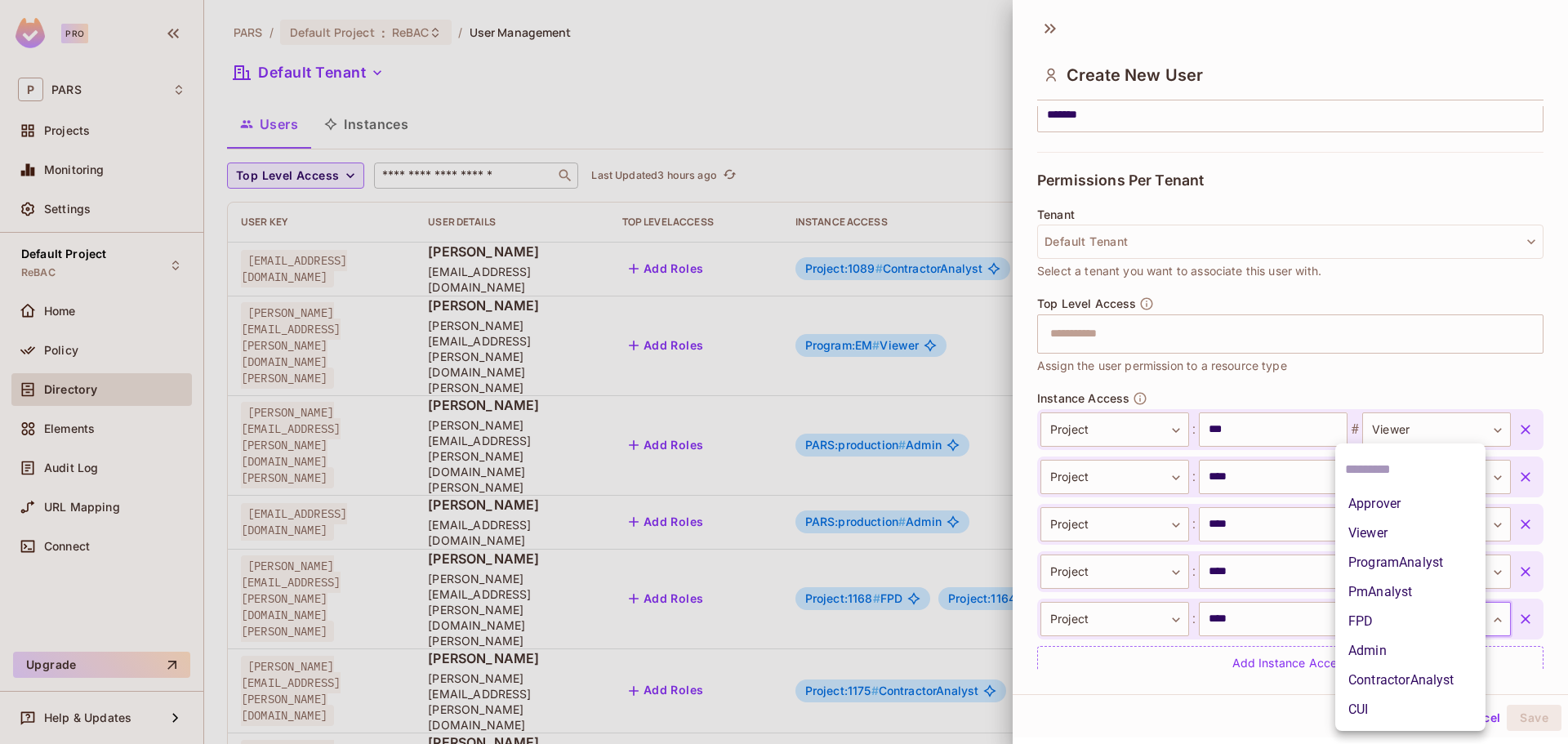
click at [1430, 616] on body "Pro P PARS Projects Monitoring Settings Default Project ReBAC Home Policy Direc…" at bounding box center [784, 372] width 1568 height 744
click at [1384, 543] on li "Viewer" at bounding box center [1411, 533] width 151 height 29
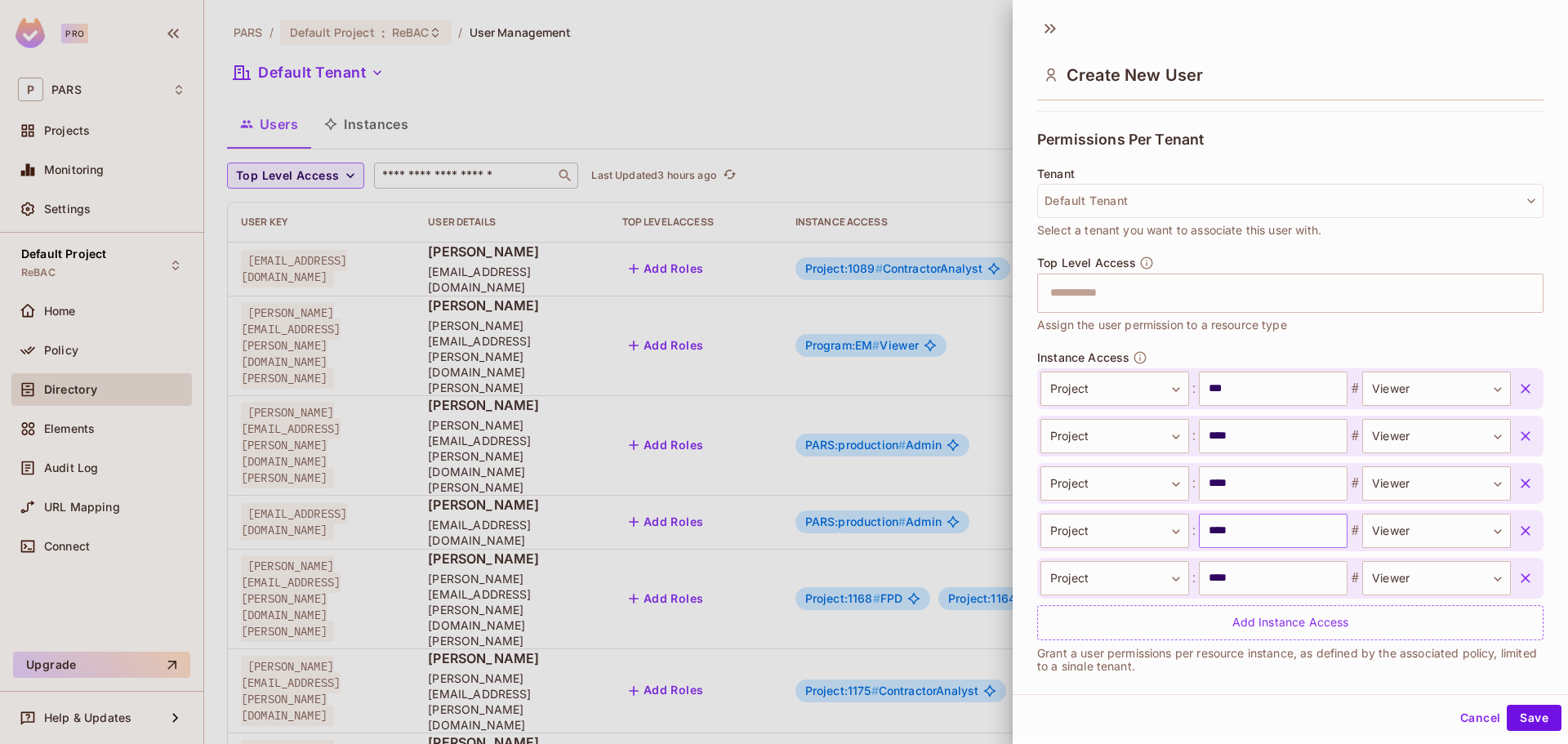
scroll to position [362, 0]
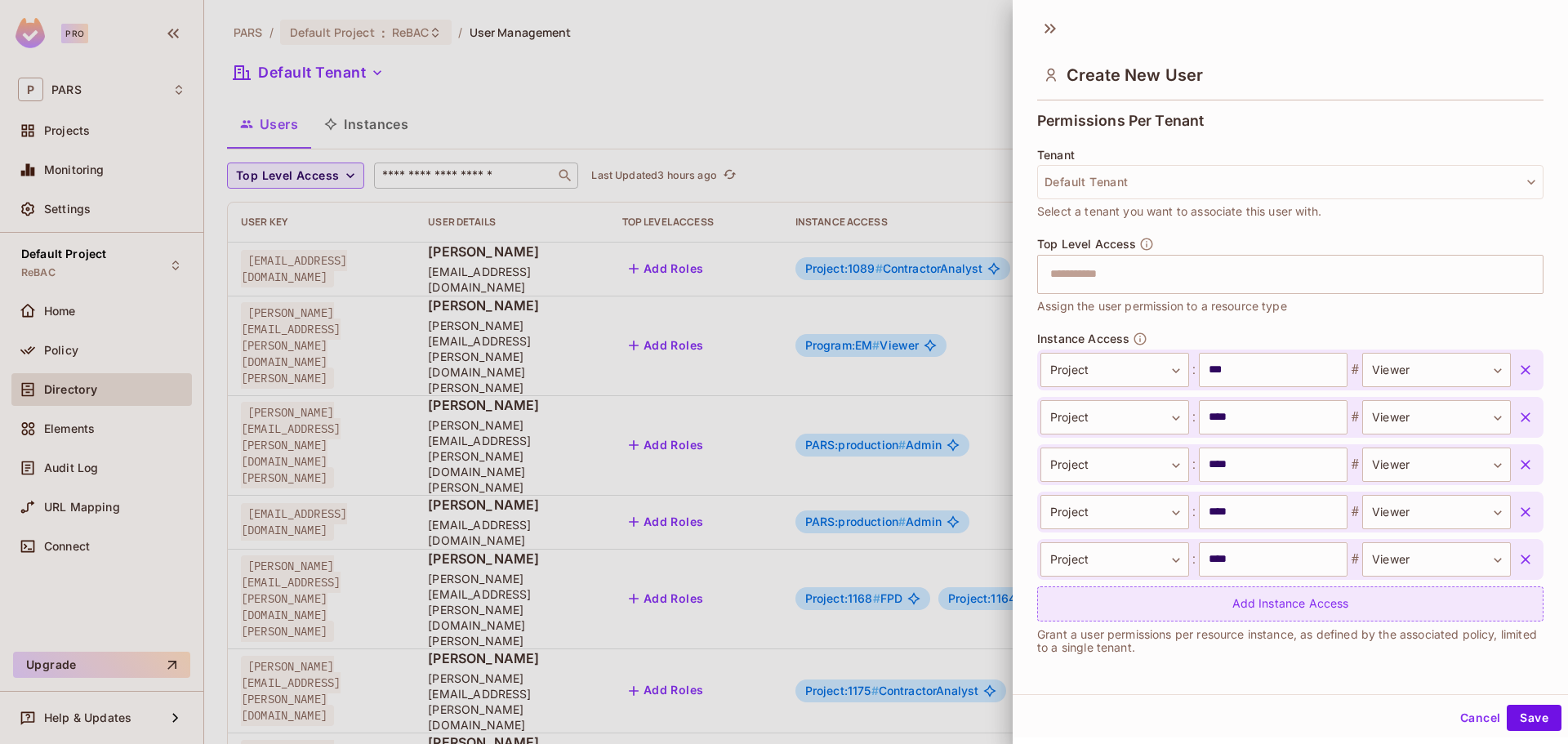
click at [1206, 609] on div "Add Instance Access" at bounding box center [1290, 604] width 506 height 35
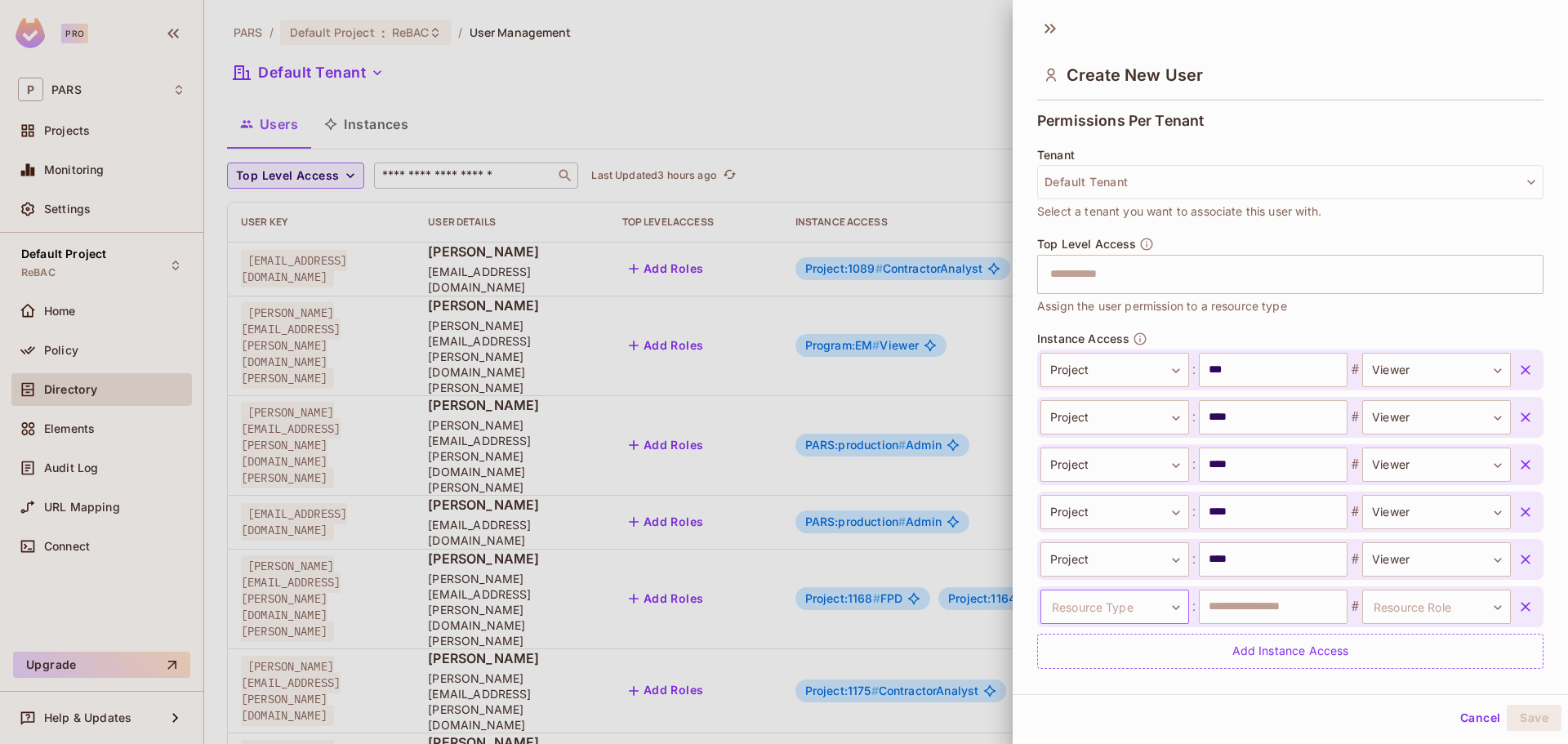
click at [1137, 598] on body "Pro P PARS Projects Monitoring Settings Default Project ReBAC Home Policy Direc…" at bounding box center [784, 372] width 1568 height 744
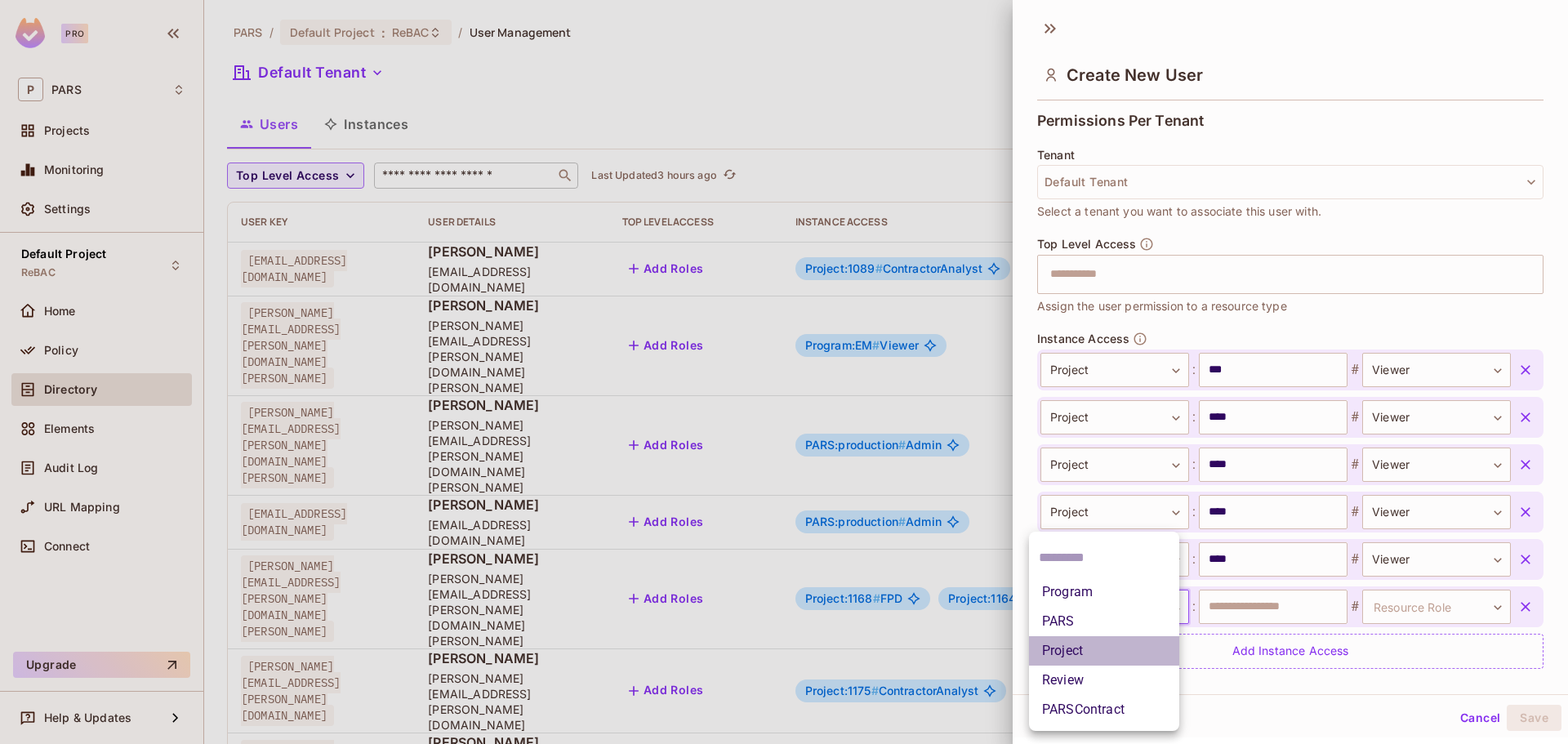
click at [1116, 648] on li "Project" at bounding box center [1104, 651] width 151 height 29
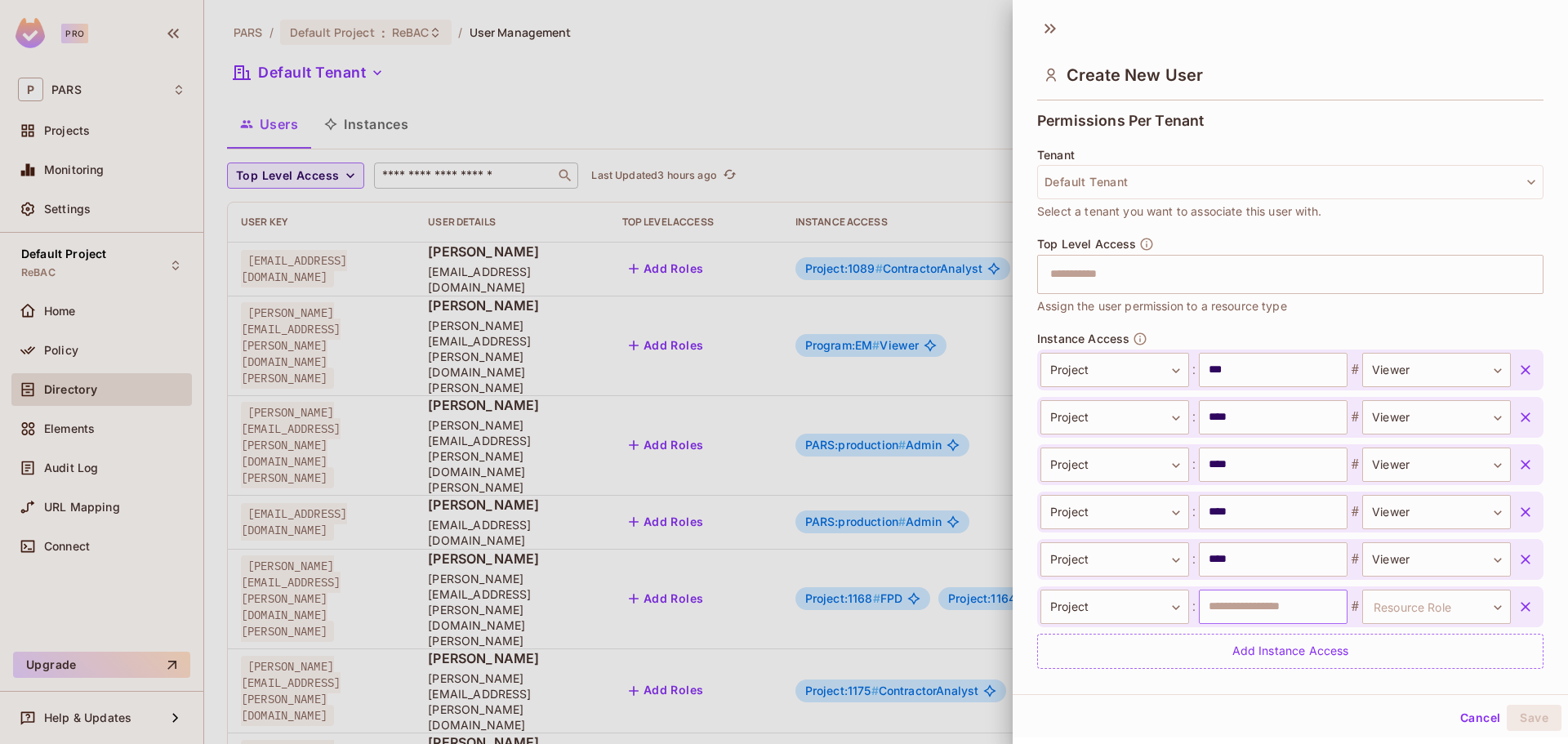
click at [1282, 615] on input "text" at bounding box center [1273, 606] width 149 height 34
type input "****"
click at [1374, 603] on body "Pro P PARS Projects Monitoring Settings Default Project ReBAC Home Policy Direc…" at bounding box center [784, 372] width 1568 height 744
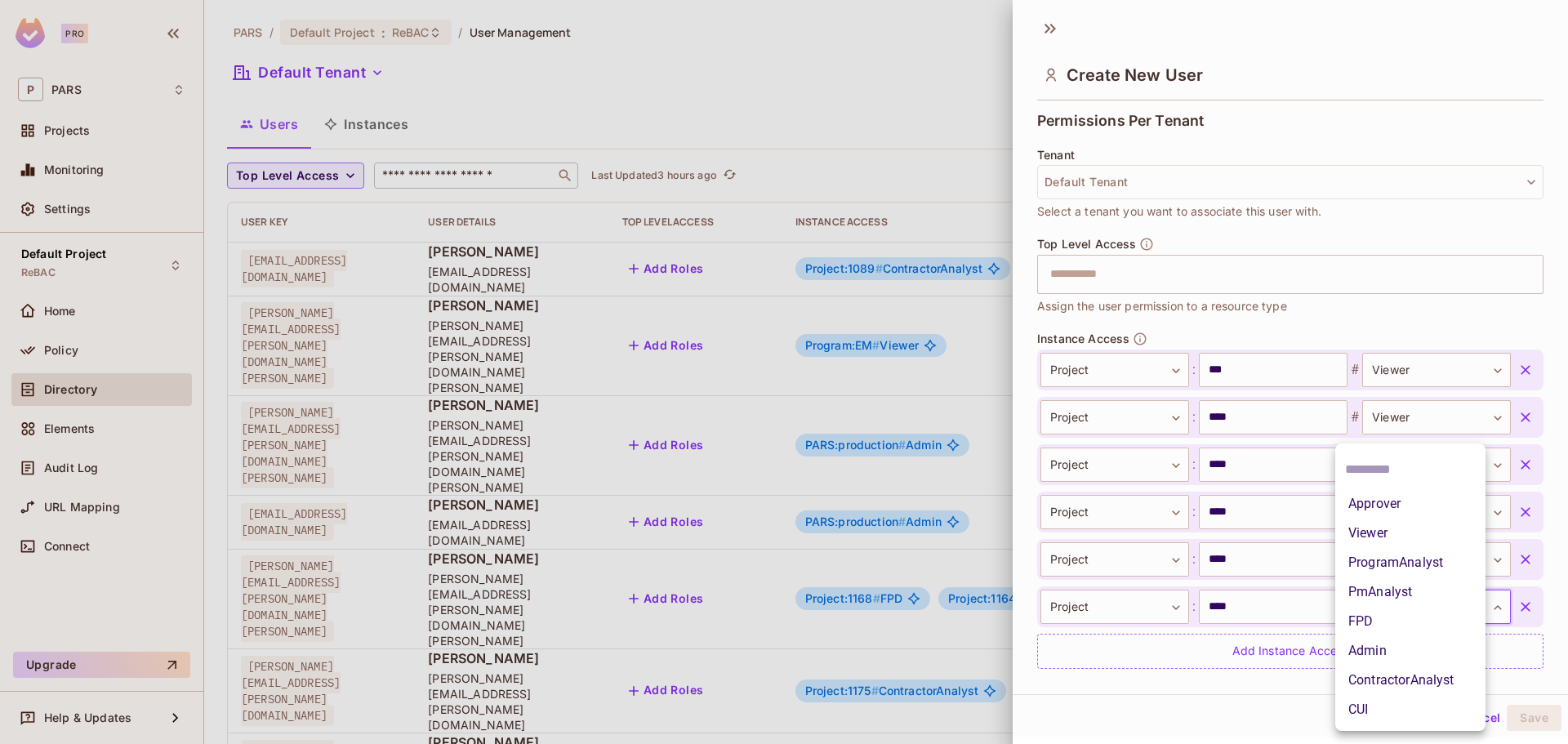
click at [1395, 529] on li "Viewer" at bounding box center [1411, 533] width 151 height 29
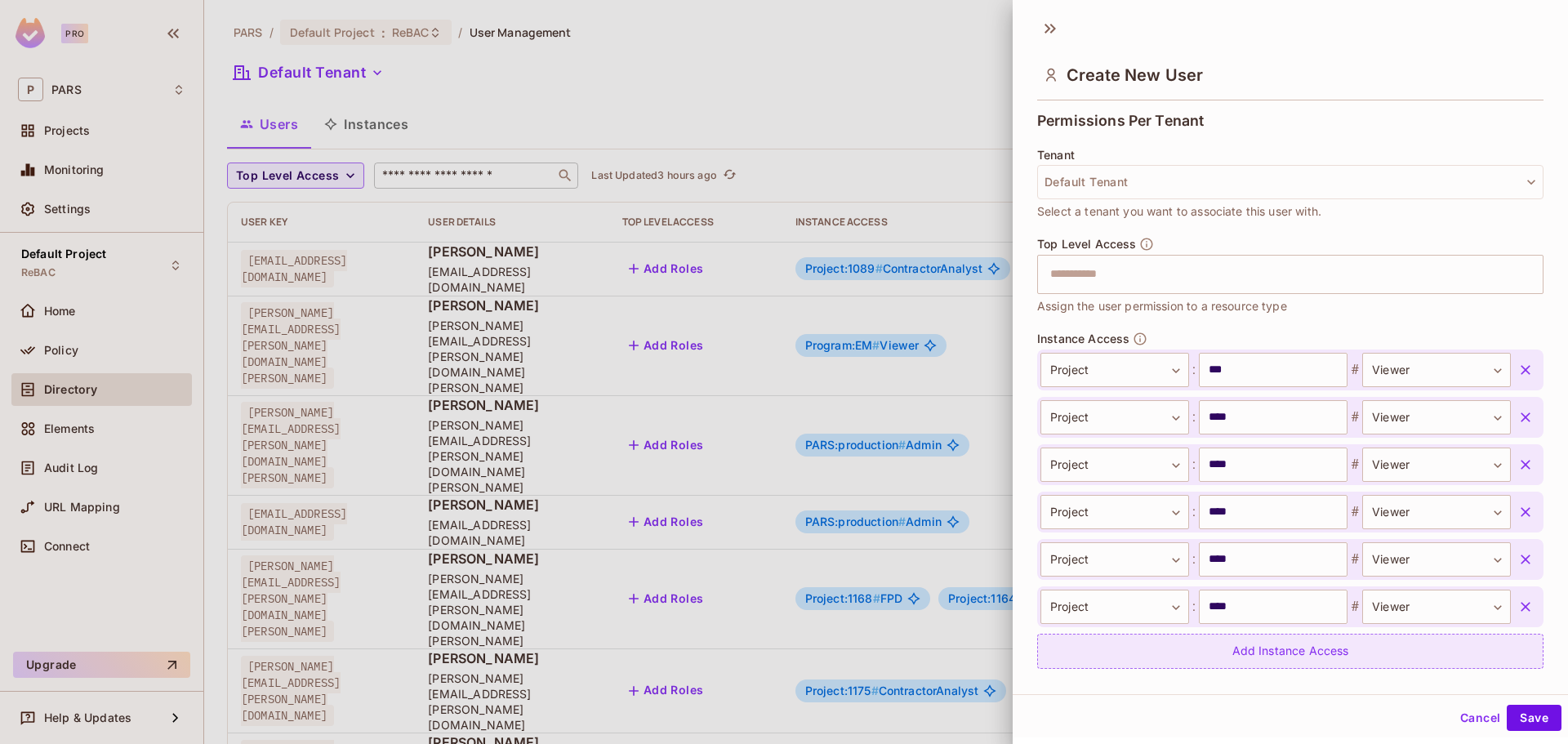
click at [1218, 646] on div "Add Instance Access" at bounding box center [1290, 651] width 506 height 35
click at [1122, 644] on body "Pro P PARS Projects Monitoring Settings Default Project ReBAC Home Policy Direc…" at bounding box center [784, 372] width 1568 height 744
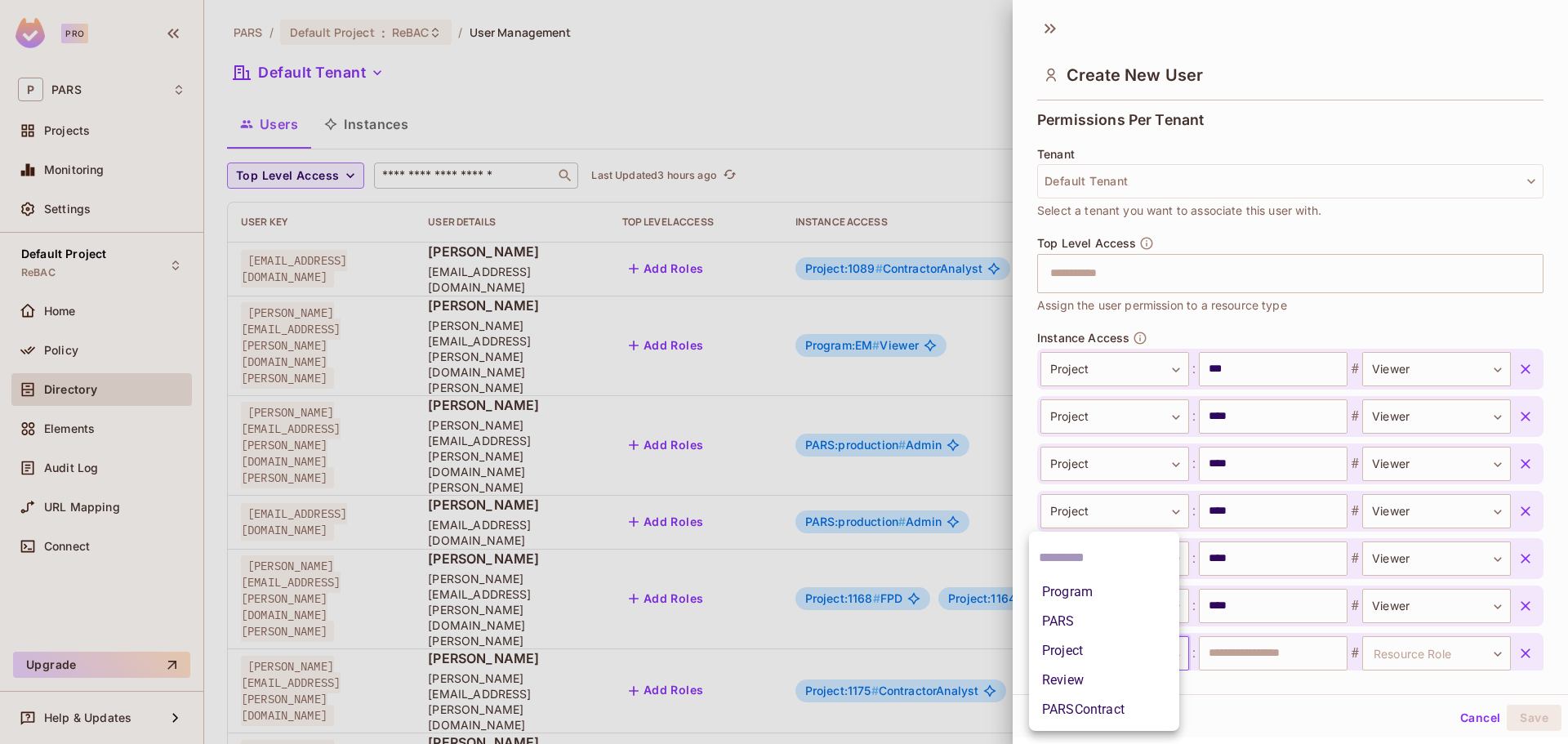
click at [1106, 645] on li "Project" at bounding box center [1104, 651] width 151 height 29
click at [1246, 650] on input "text" at bounding box center [1273, 653] width 149 height 34
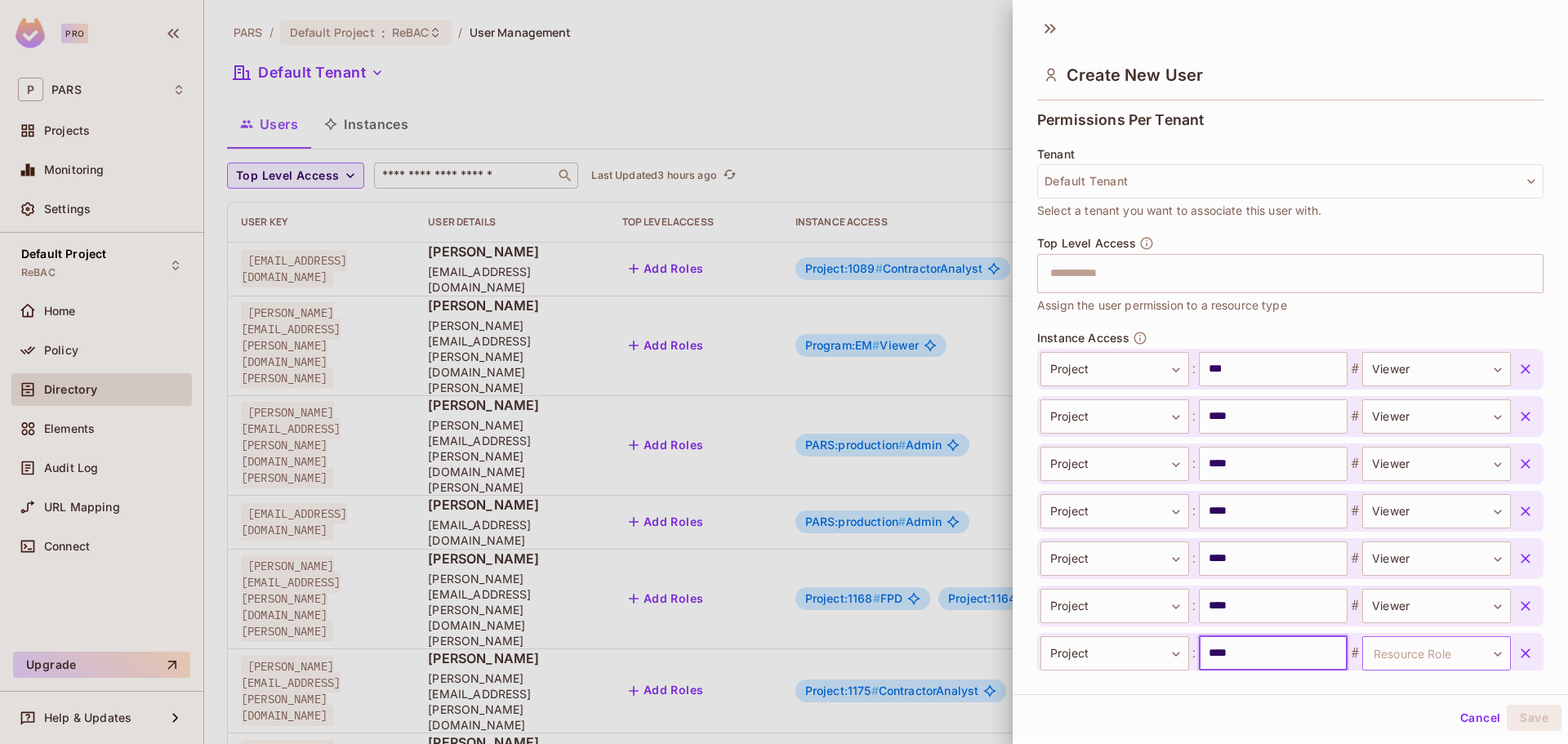
type input "****"
click at [1361, 657] on body "Pro P PARS Projects Monitoring Settings Default Project ReBAC Home Policy Direc…" at bounding box center [784, 372] width 1568 height 744
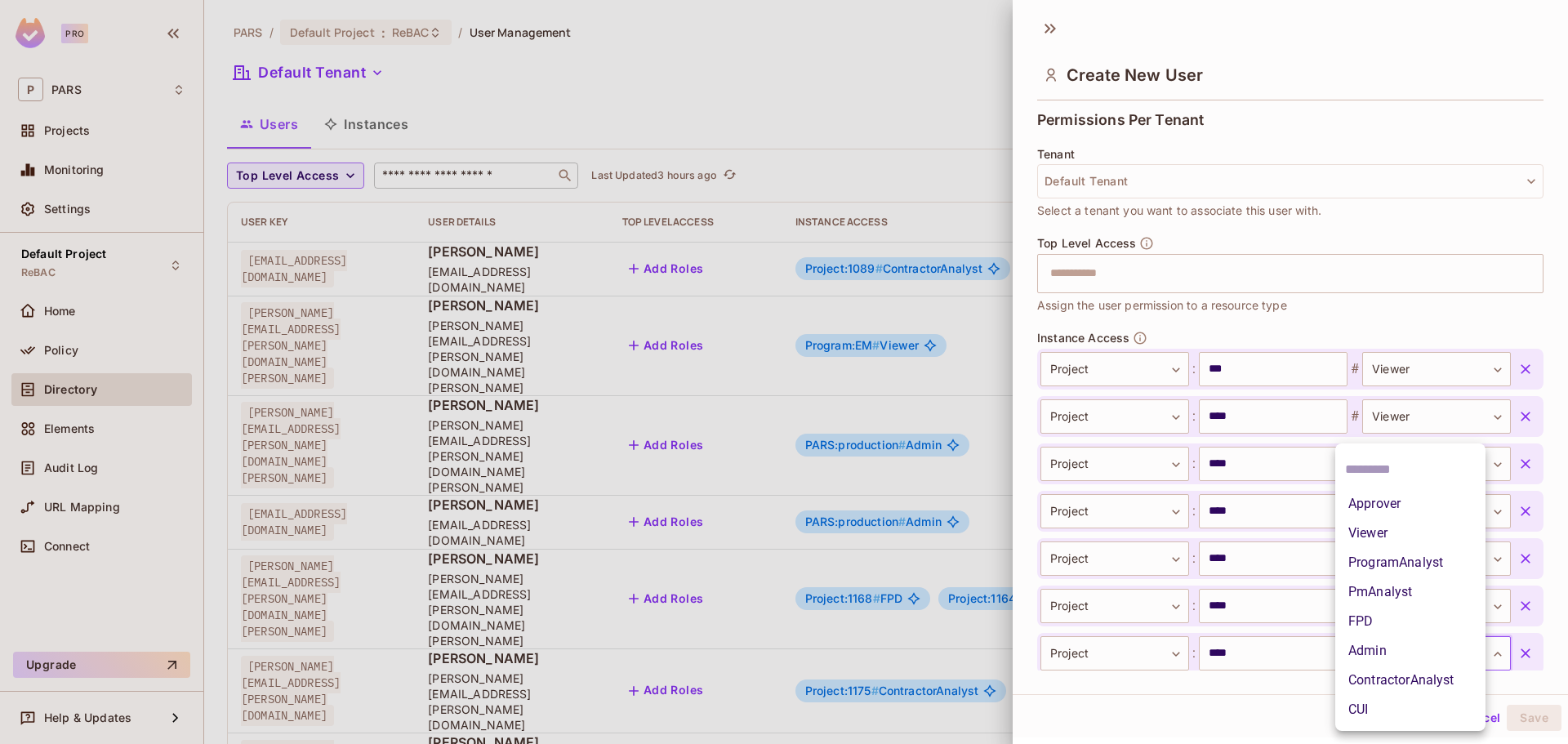
click at [1366, 533] on li "Viewer" at bounding box center [1411, 533] width 151 height 29
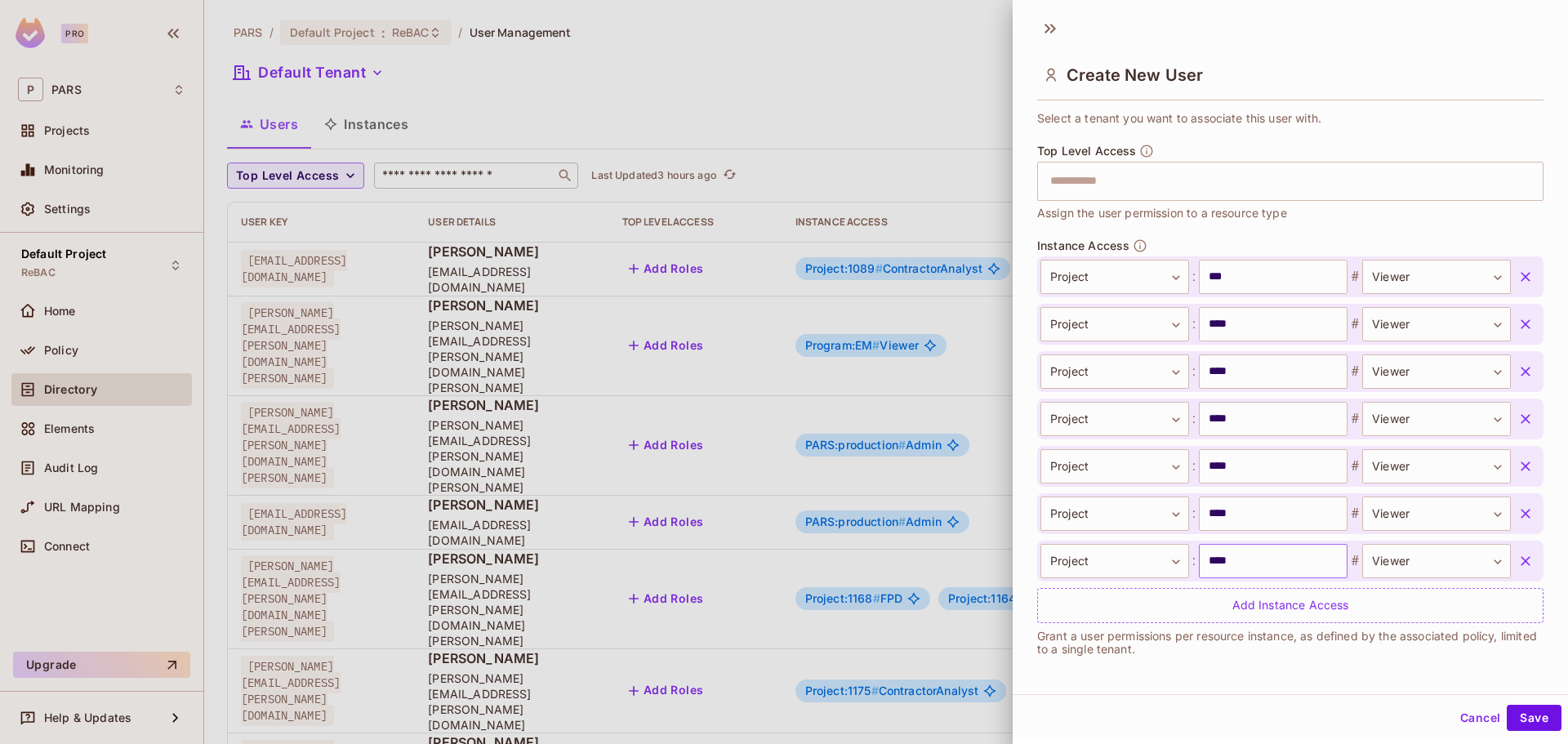
scroll to position [457, 0]
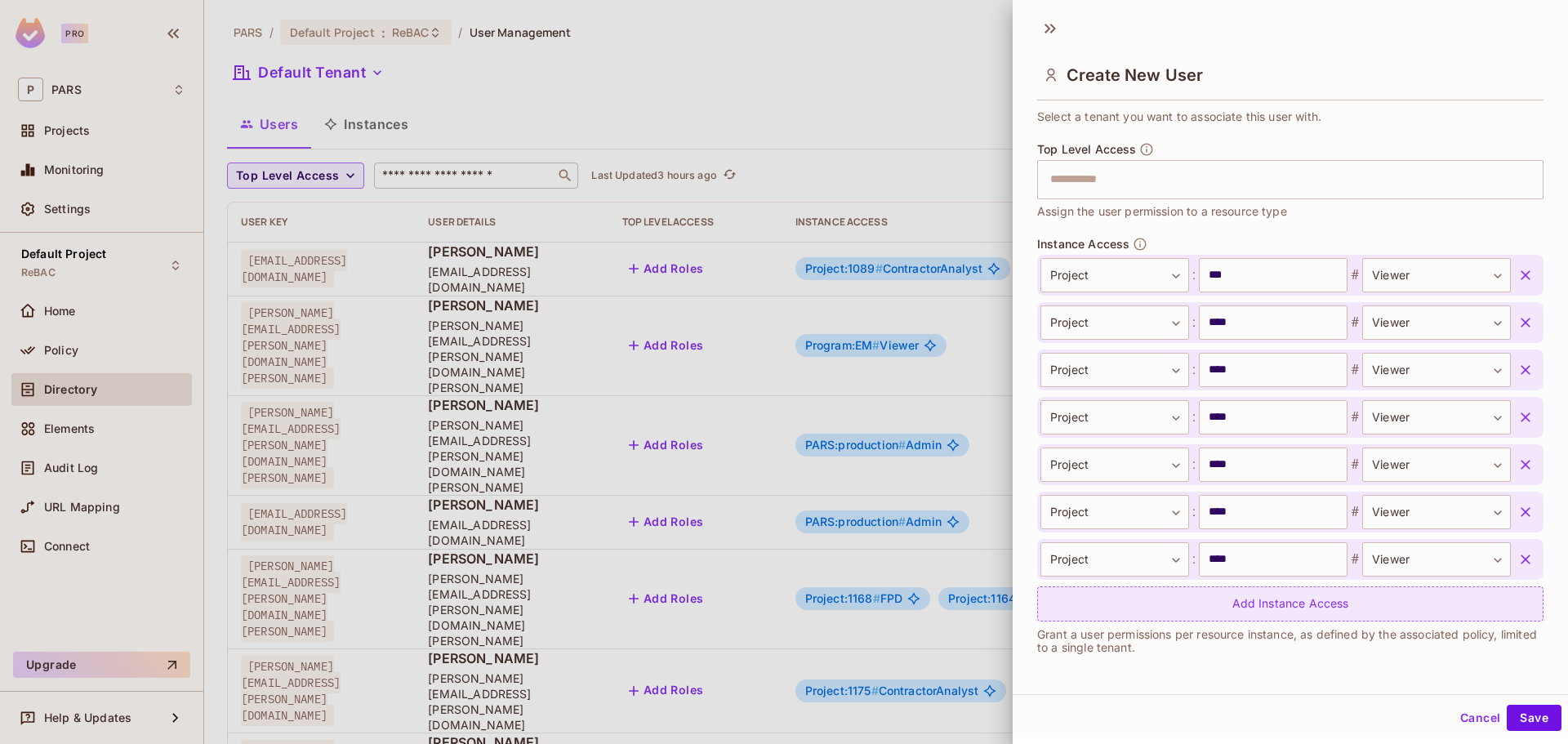
click at [1284, 610] on div "Add Instance Access" at bounding box center [1290, 604] width 506 height 35
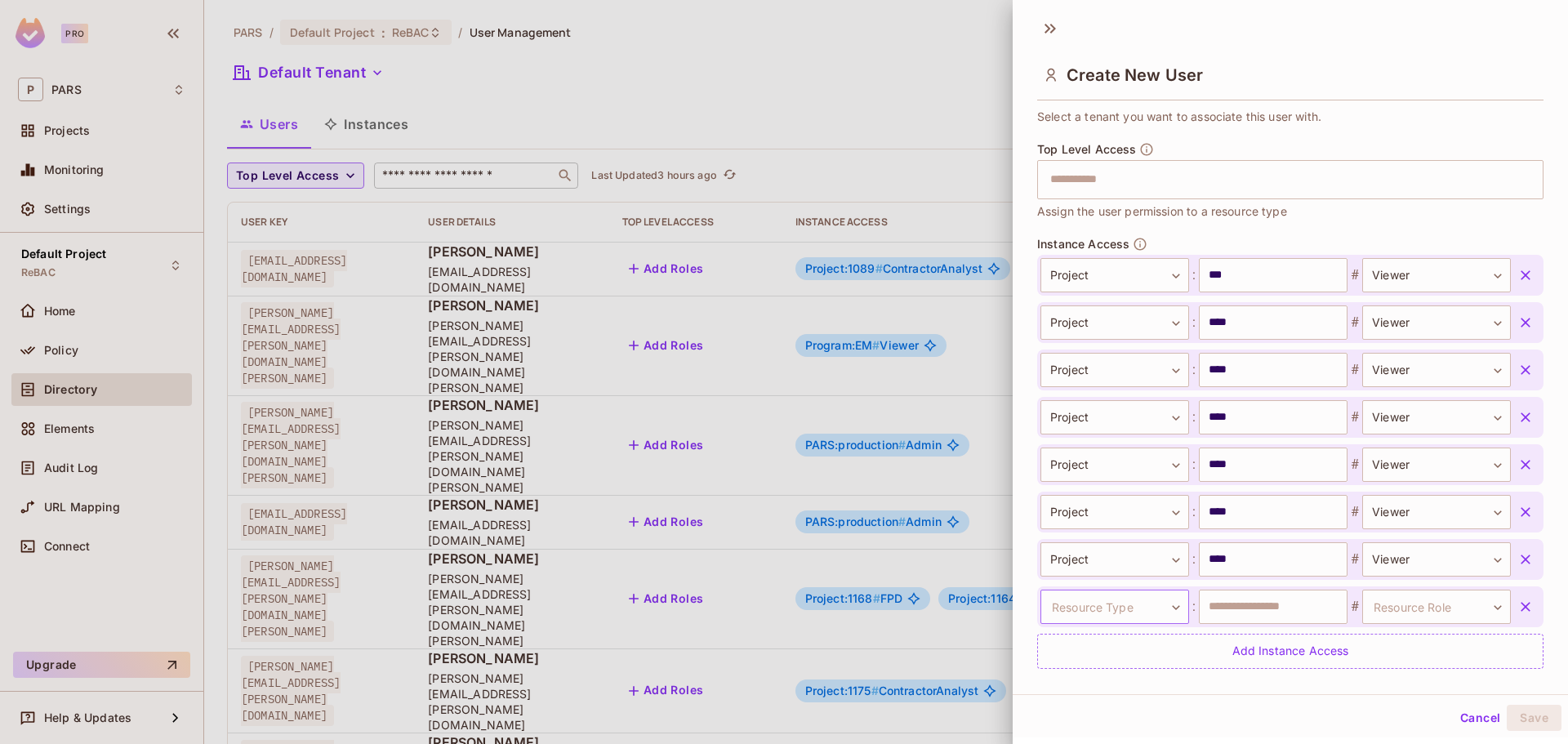
click at [1151, 610] on body "Pro P PARS Projects Monitoring Settings Default Project ReBAC Home Policy Direc…" at bounding box center [784, 372] width 1568 height 744
click at [1085, 647] on li "Project" at bounding box center [1104, 651] width 151 height 29
click at [1232, 619] on input "text" at bounding box center [1273, 606] width 149 height 34
type input "***"
click at [1400, 609] on body "Pro P PARS Projects Monitoring Settings Default Project ReBAC Home Policy Direc…" at bounding box center [784, 372] width 1568 height 744
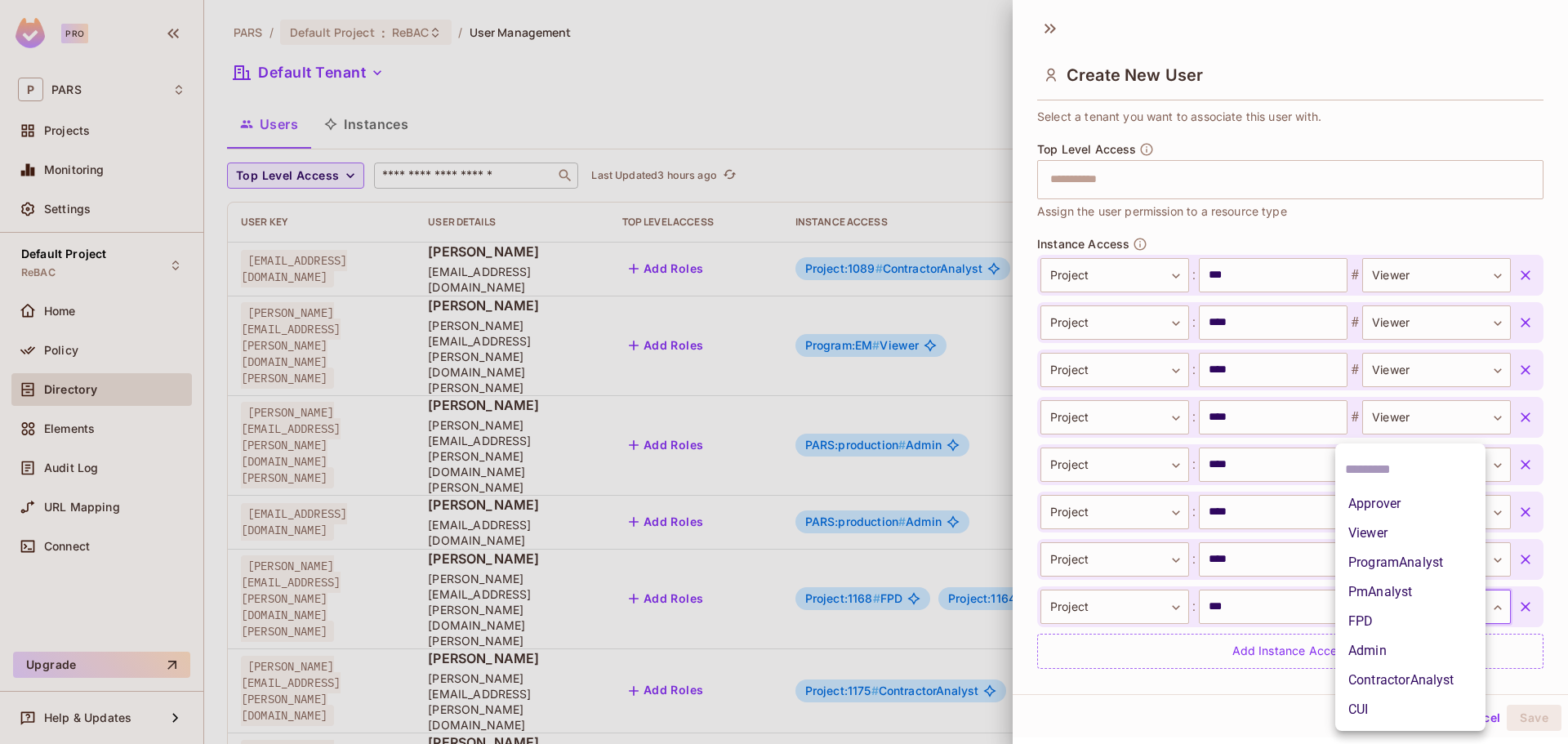
click at [1375, 536] on li "Viewer" at bounding box center [1411, 533] width 151 height 29
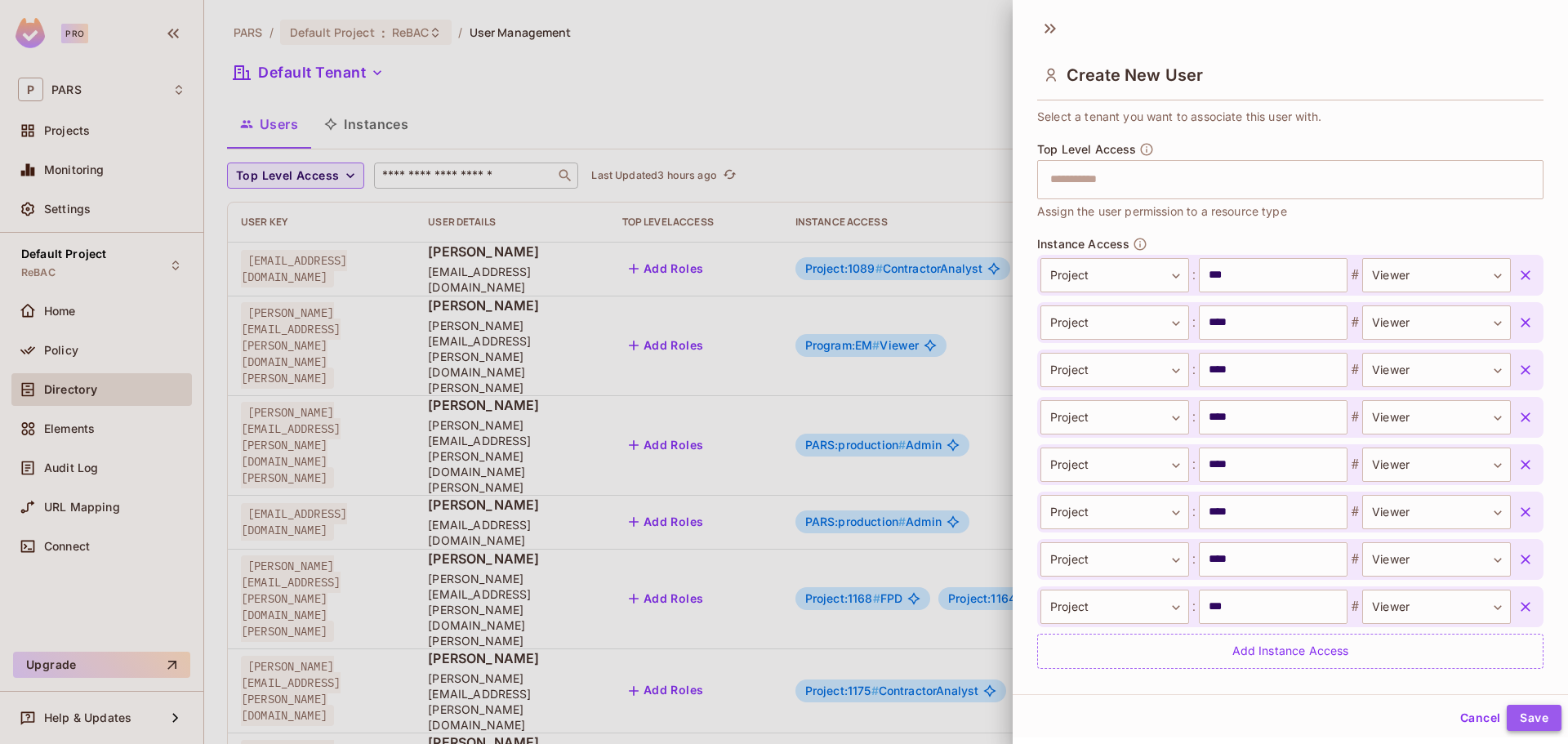
click at [1516, 715] on button "Save" at bounding box center [1534, 718] width 55 height 26
